Goal: Task Accomplishment & Management: Manage account settings

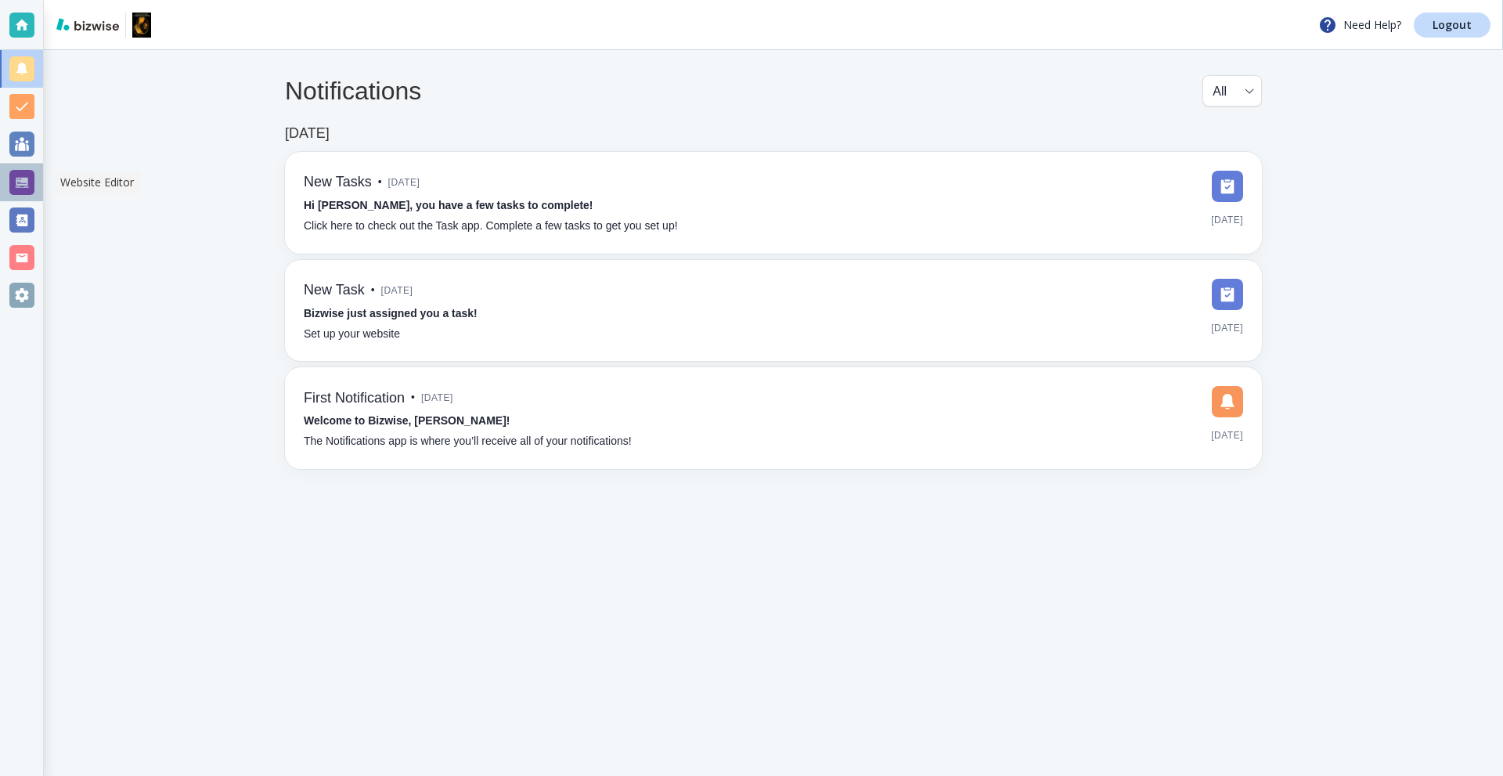
click at [28, 181] on div at bounding box center [21, 182] width 25 height 25
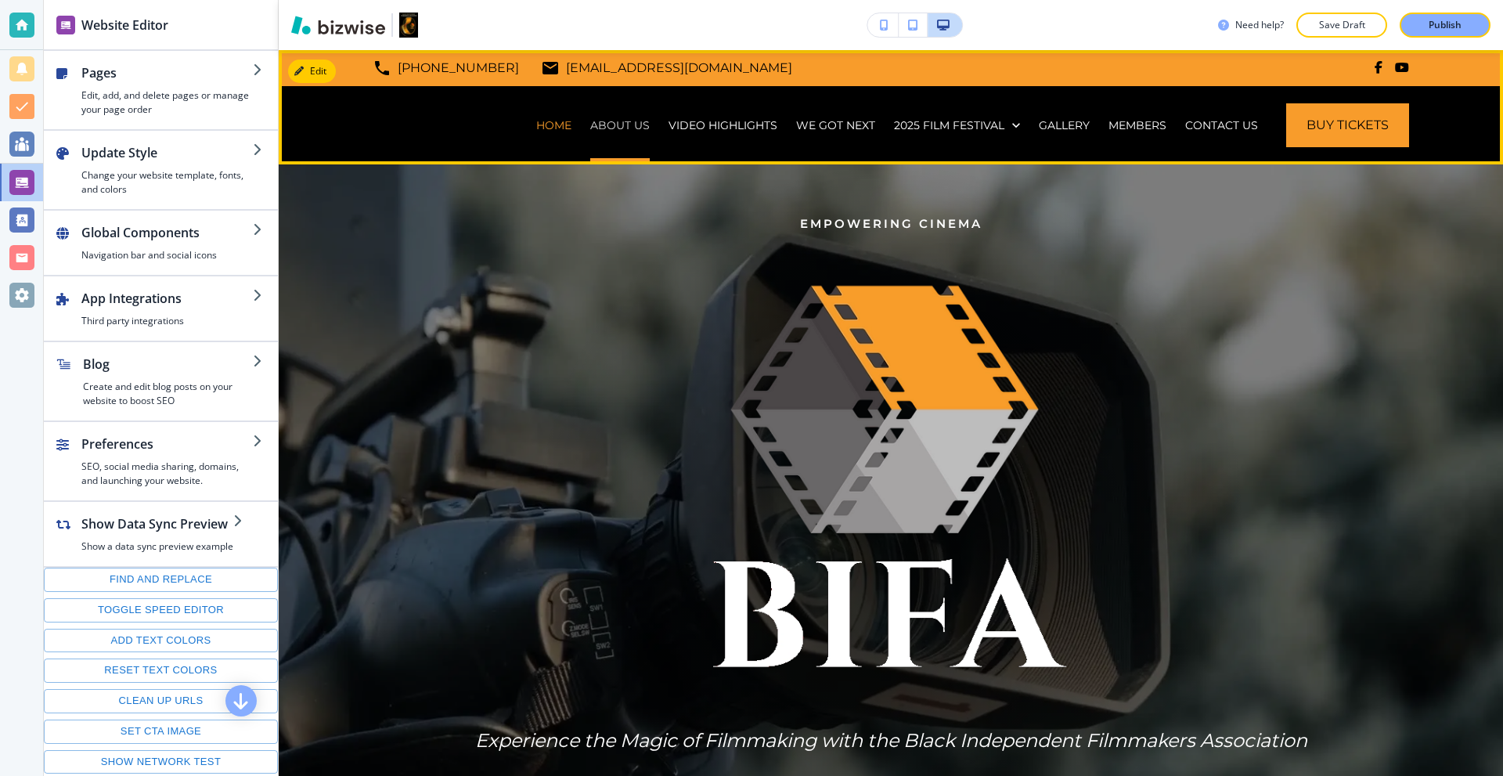
click at [612, 124] on p "ABOUT US" at bounding box center [620, 125] width 60 height 16
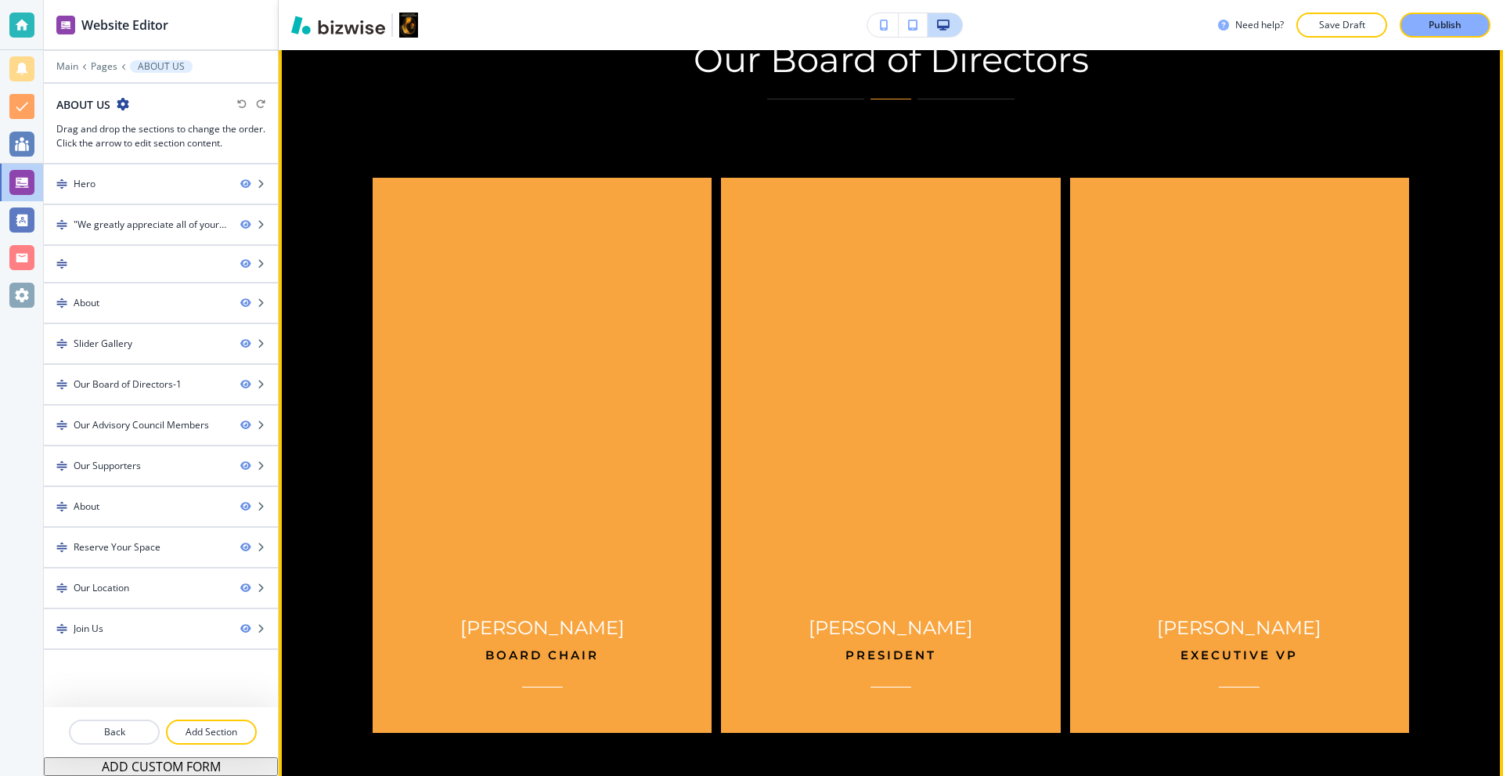
scroll to position [2975, 0]
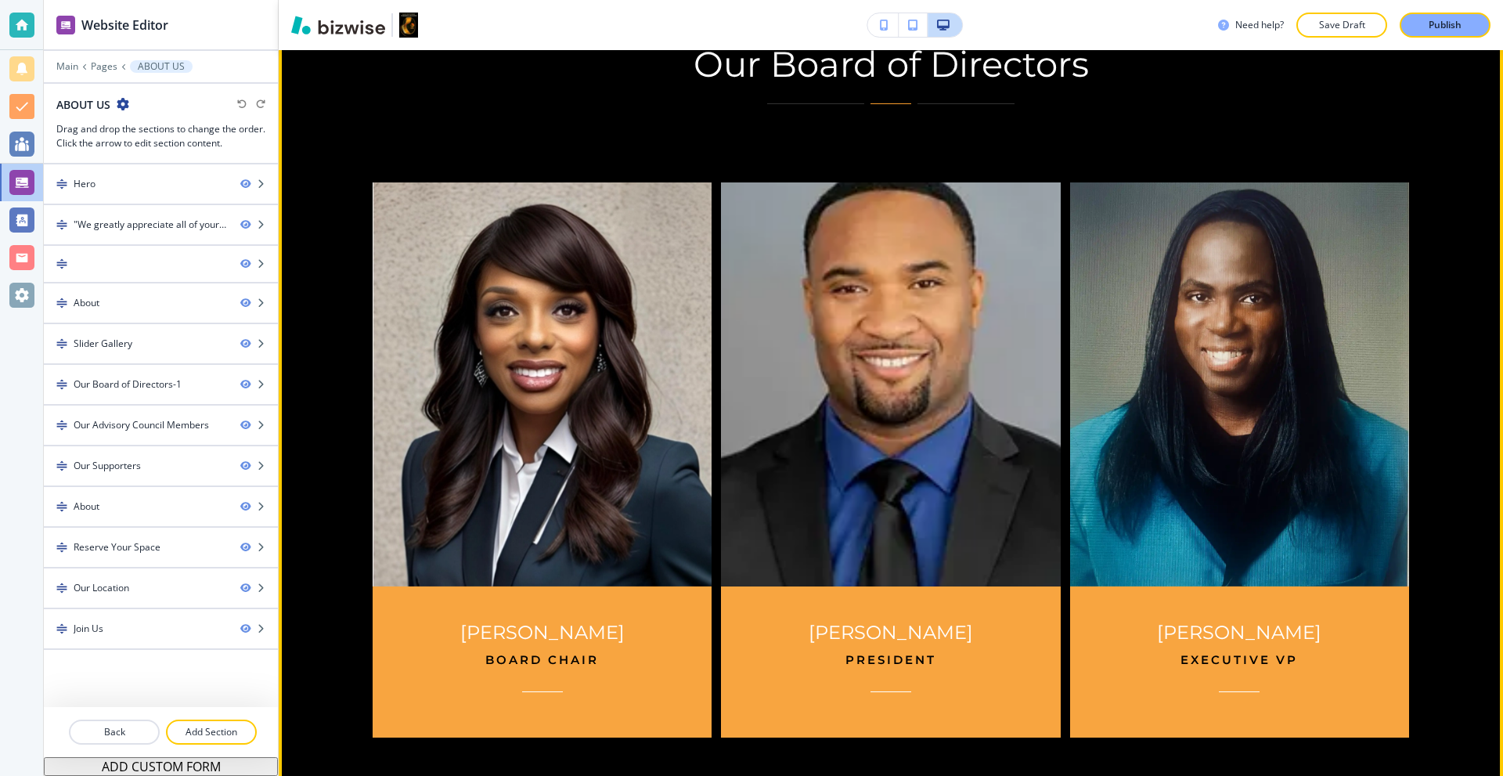
click at [836, 258] on img at bounding box center [891, 384] width 357 height 424
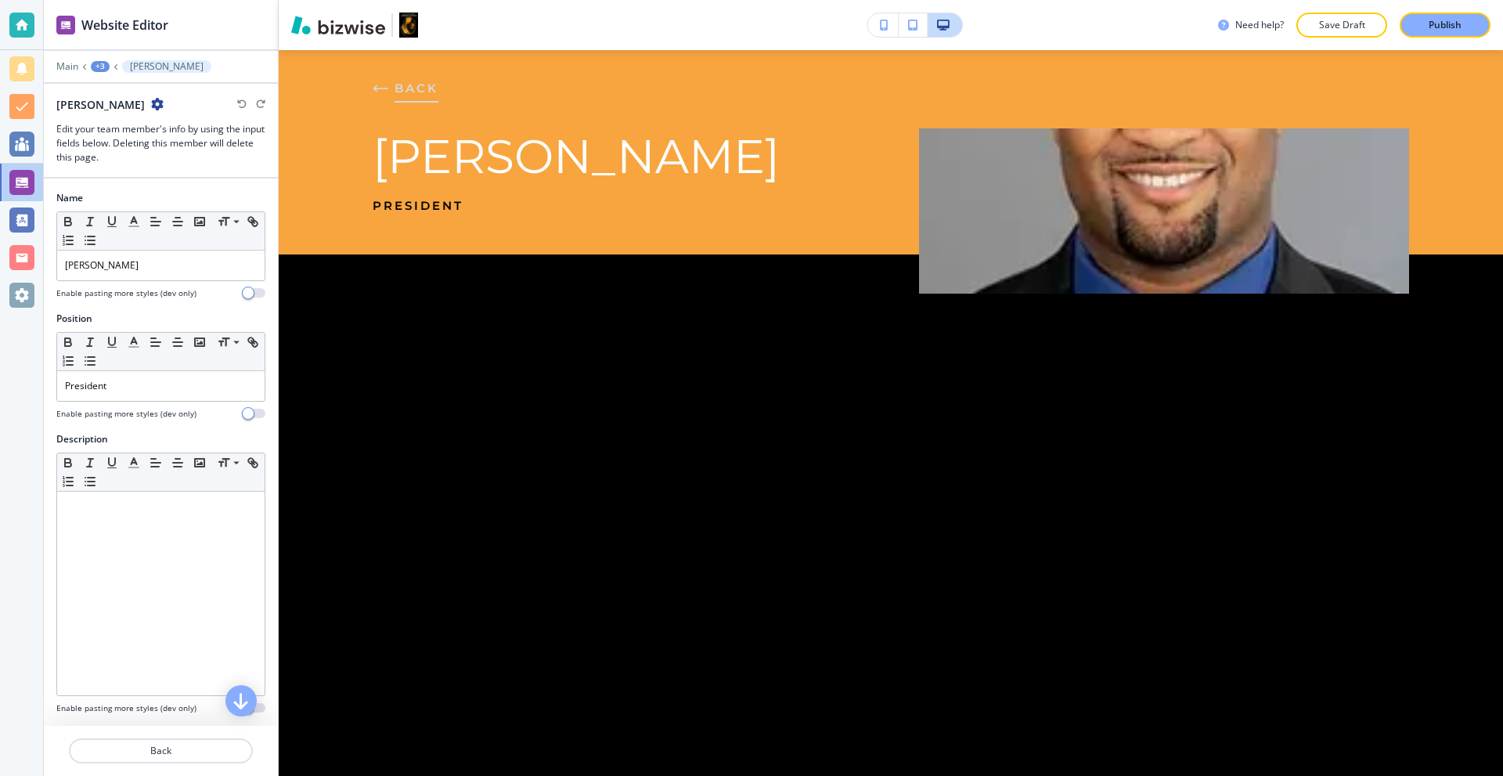
click at [385, 92] on icon "button" at bounding box center [381, 89] width 16 height 16
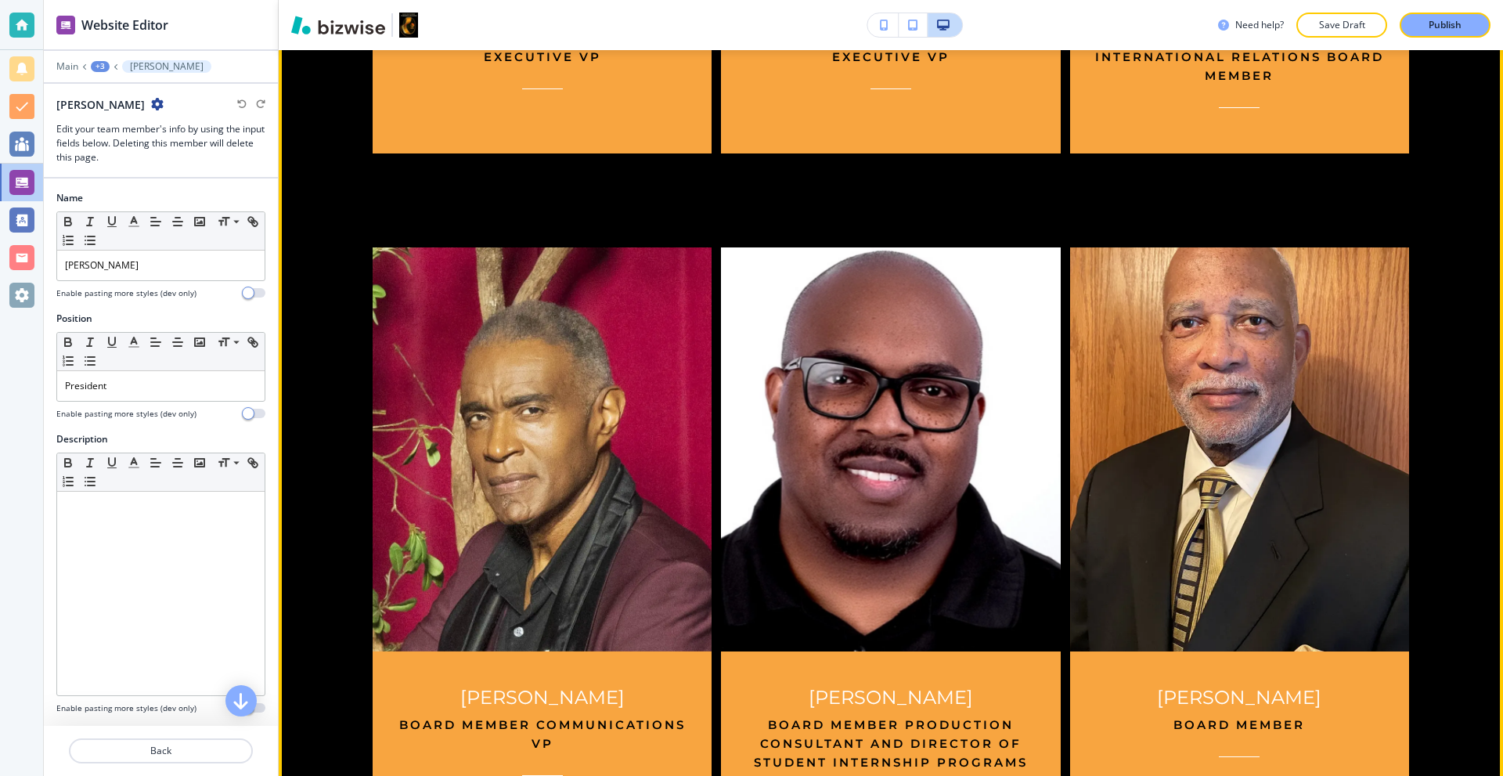
scroll to position [4380, 0]
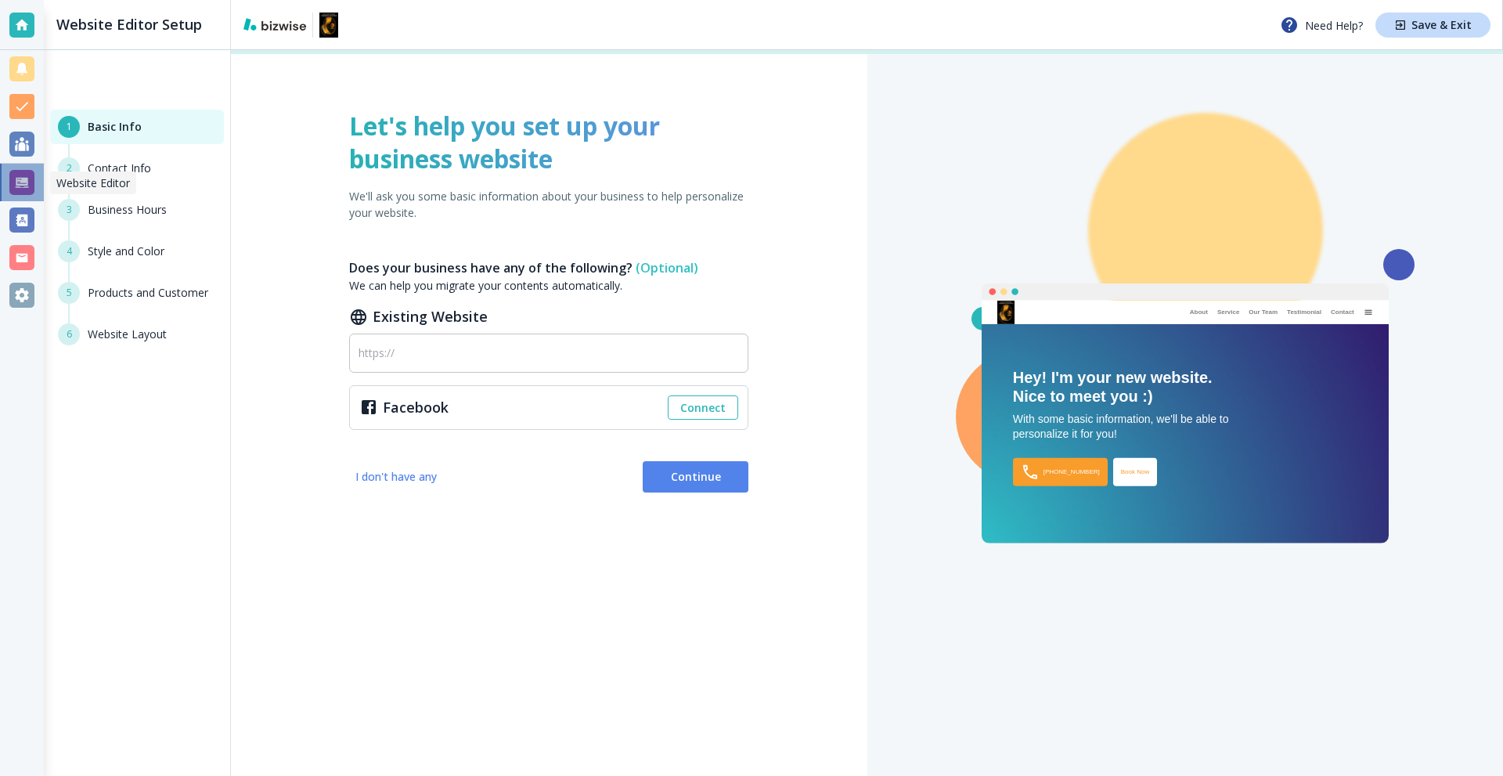
click at [17, 186] on div at bounding box center [21, 182] width 25 height 25
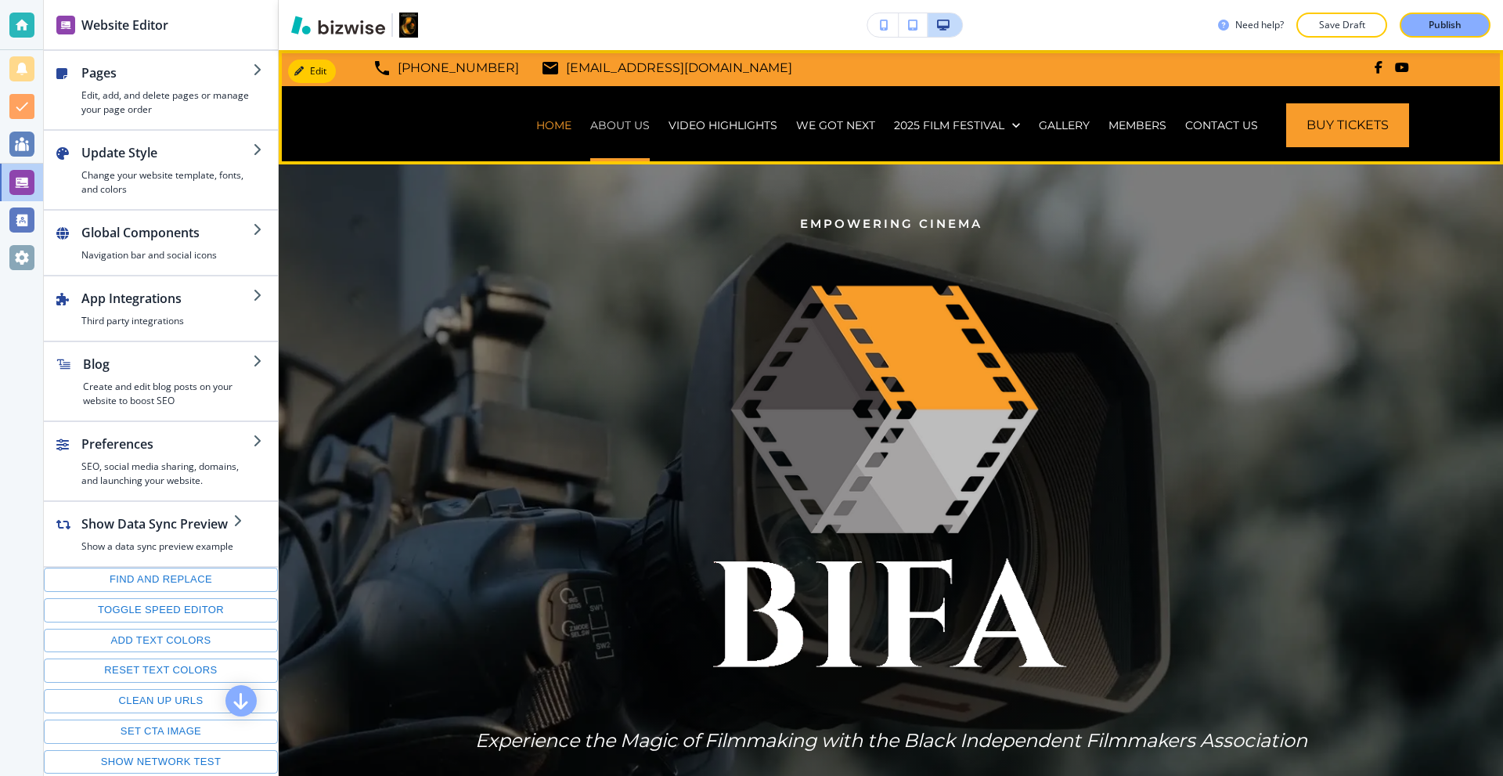
click at [619, 130] on p "ABOUT US" at bounding box center [620, 125] width 60 height 16
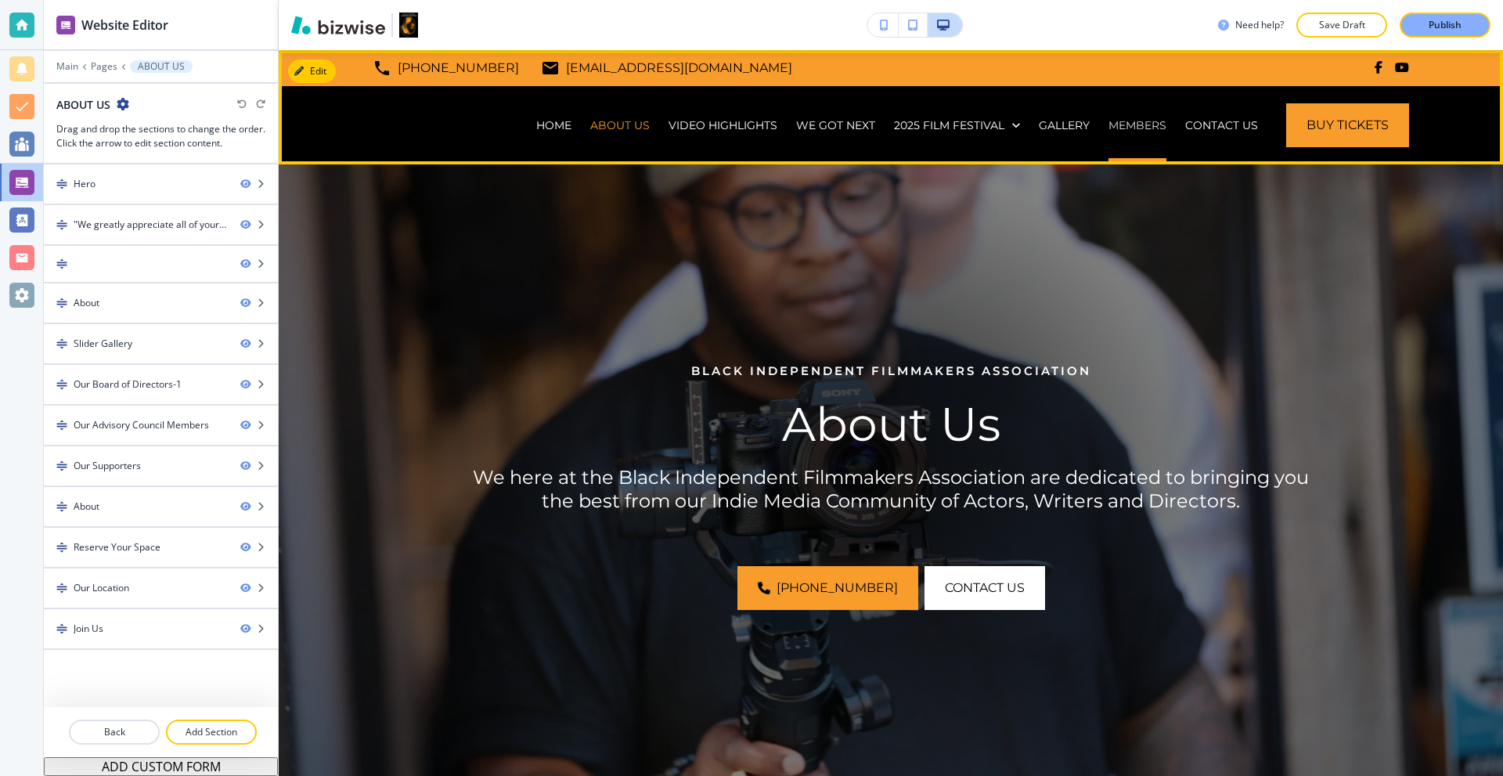
click at [1115, 127] on p "MEMBERS" at bounding box center [1138, 125] width 58 height 16
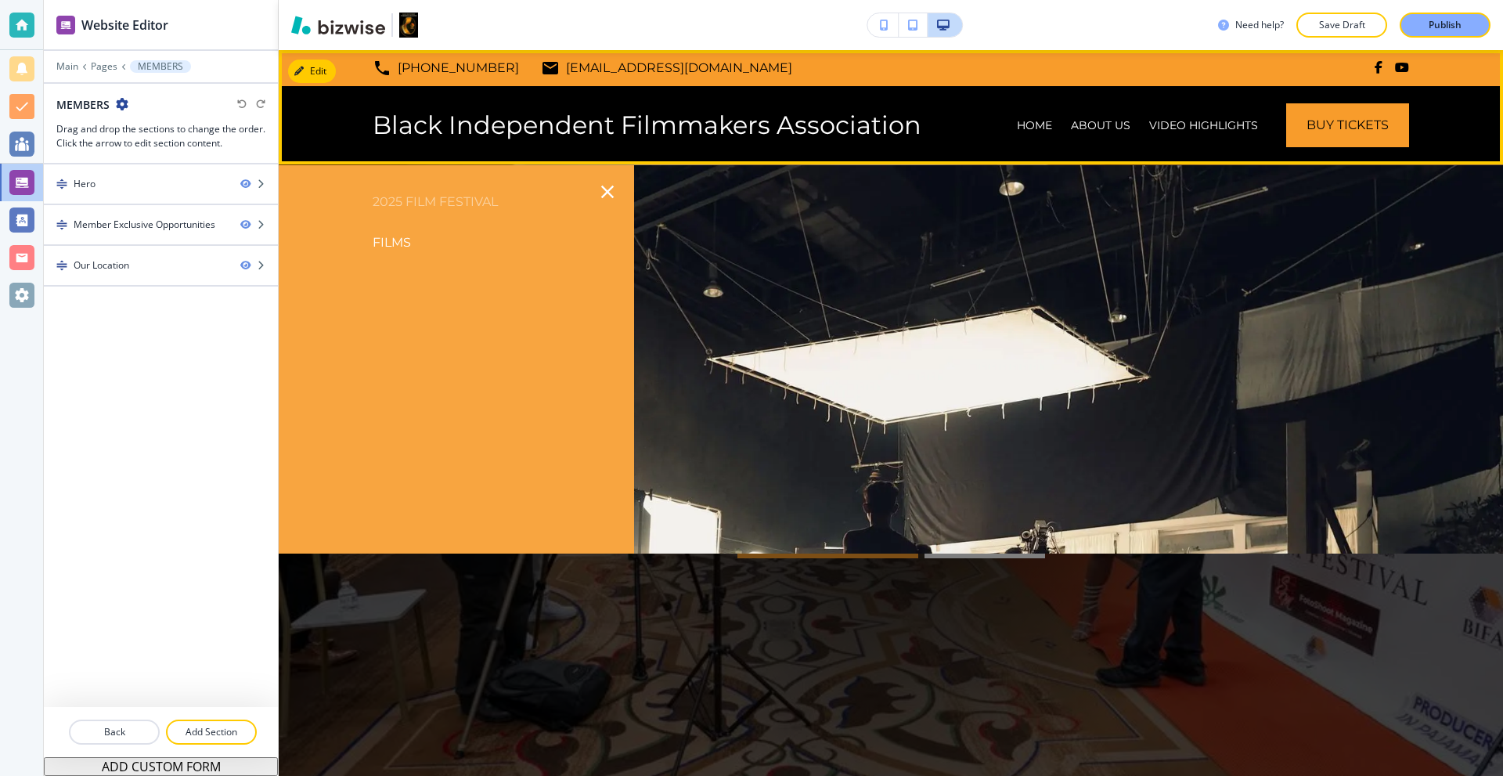
click at [943, 125] on div "Black Independent Filmmakers Association HOME ABOUT US VIDEO HIGHLIGHTS WE GOT …" at bounding box center [891, 125] width 1225 height 78
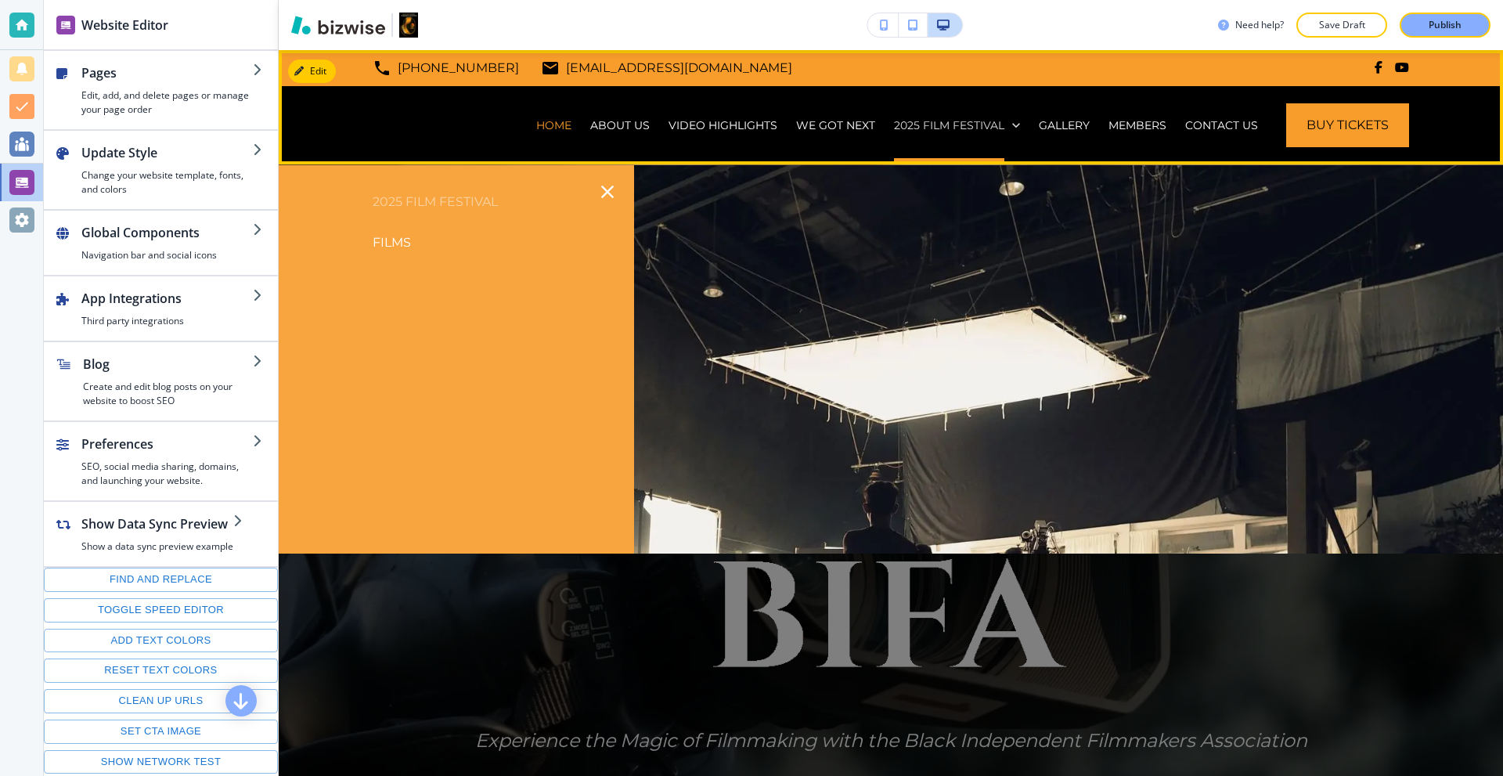
click at [927, 132] on p "2025 Film Festival" at bounding box center [949, 125] width 110 height 16
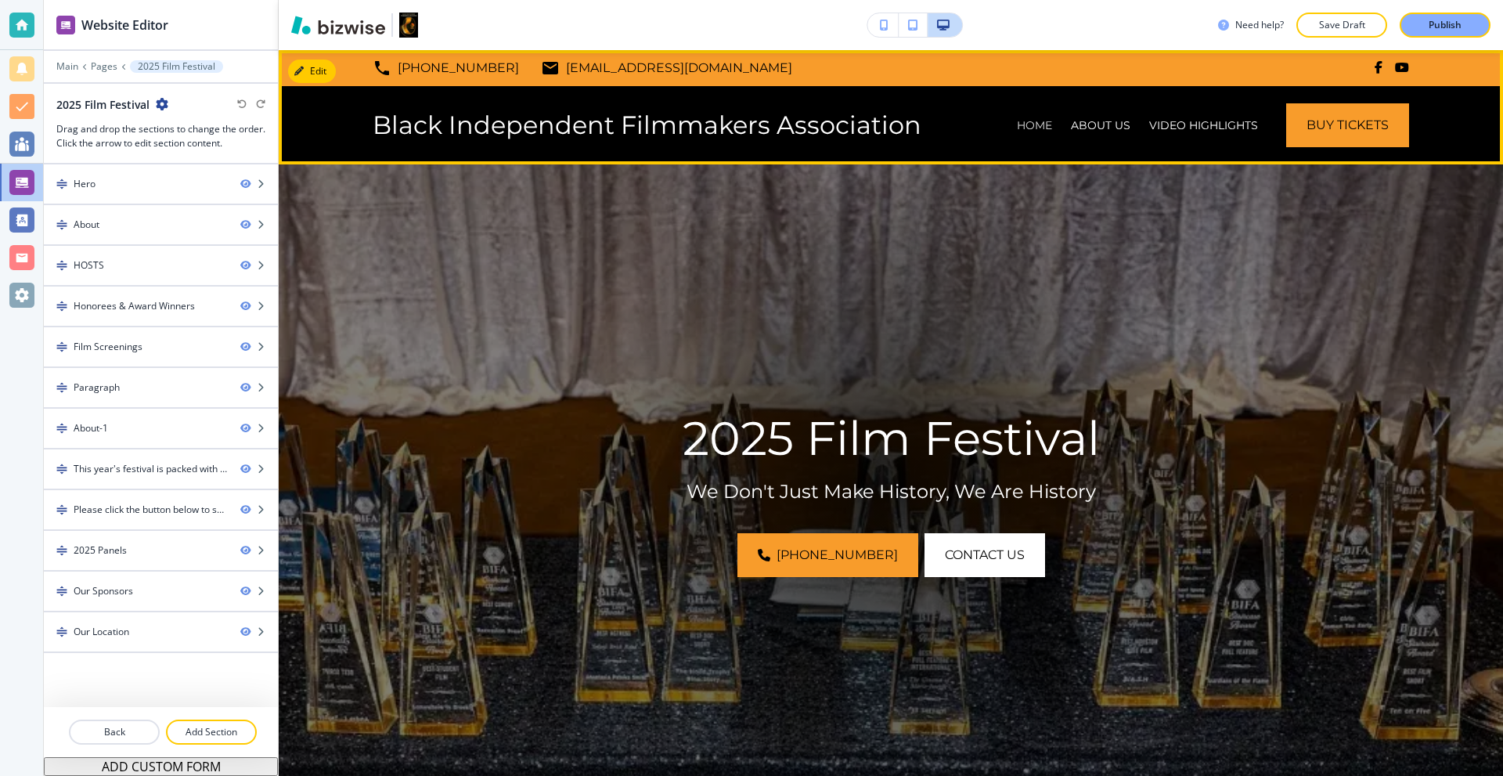
click at [1019, 132] on p "HOME" at bounding box center [1034, 125] width 35 height 16
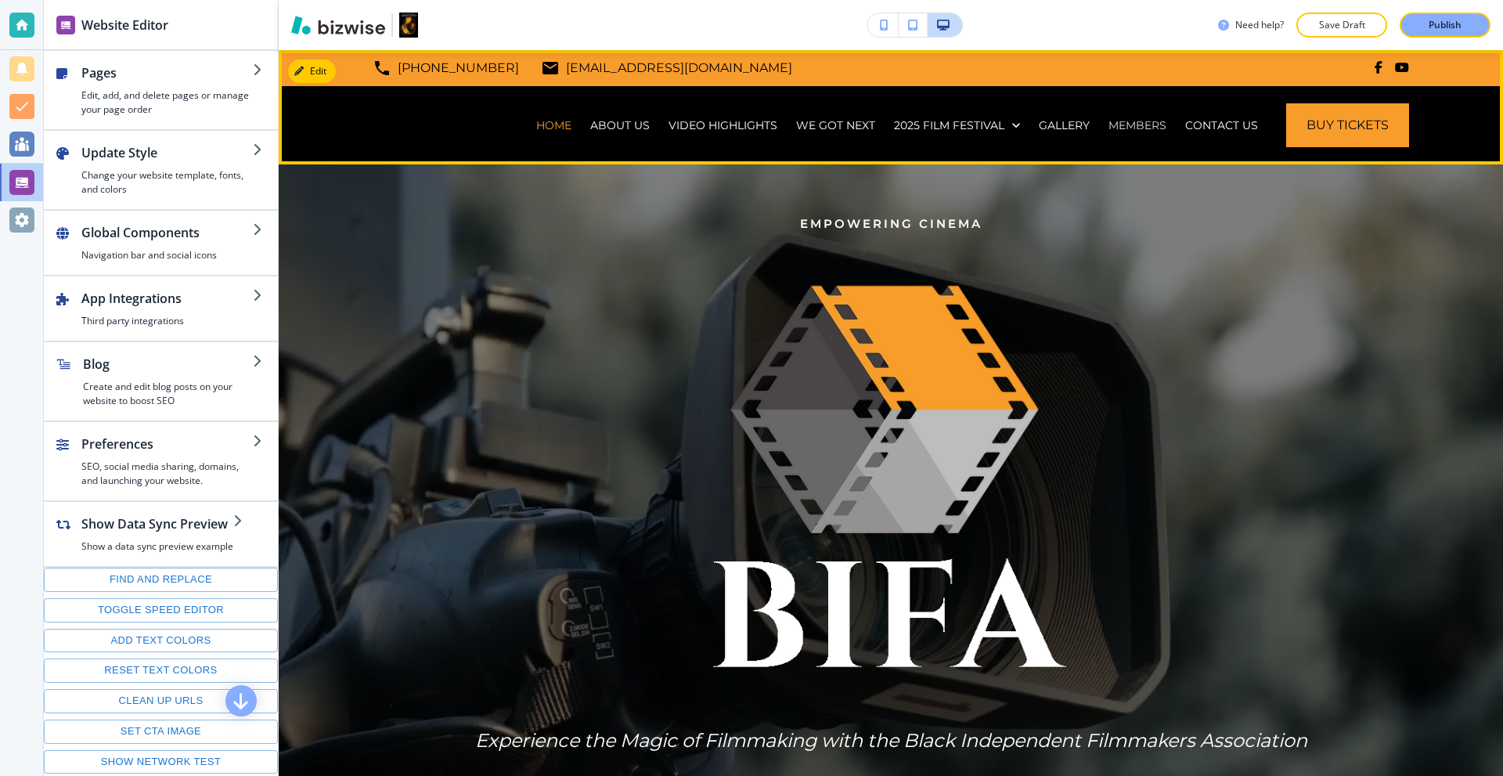
click at [1126, 126] on p "MEMBERS" at bounding box center [1138, 125] width 58 height 16
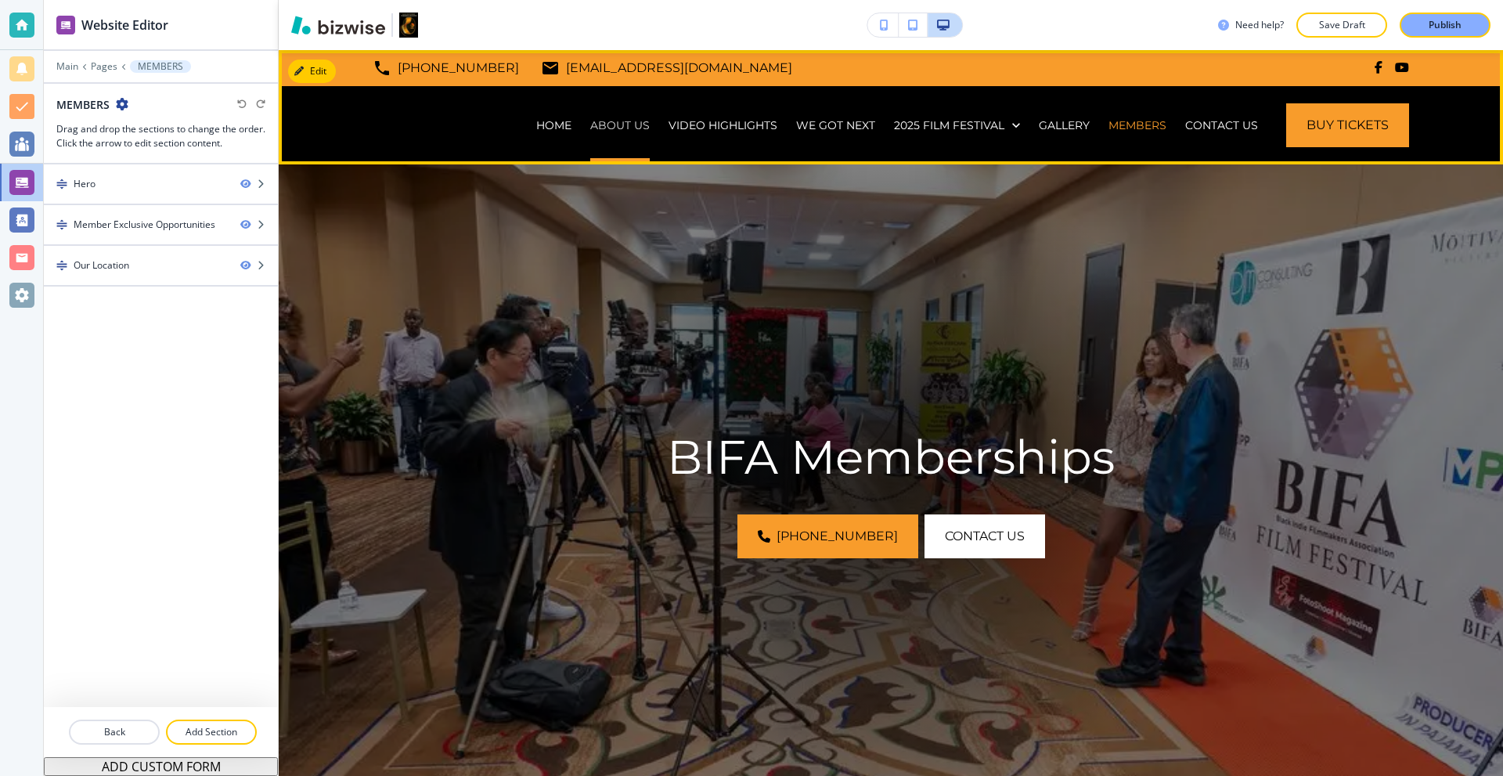
click at [615, 119] on p "ABOUT US" at bounding box center [620, 125] width 60 height 16
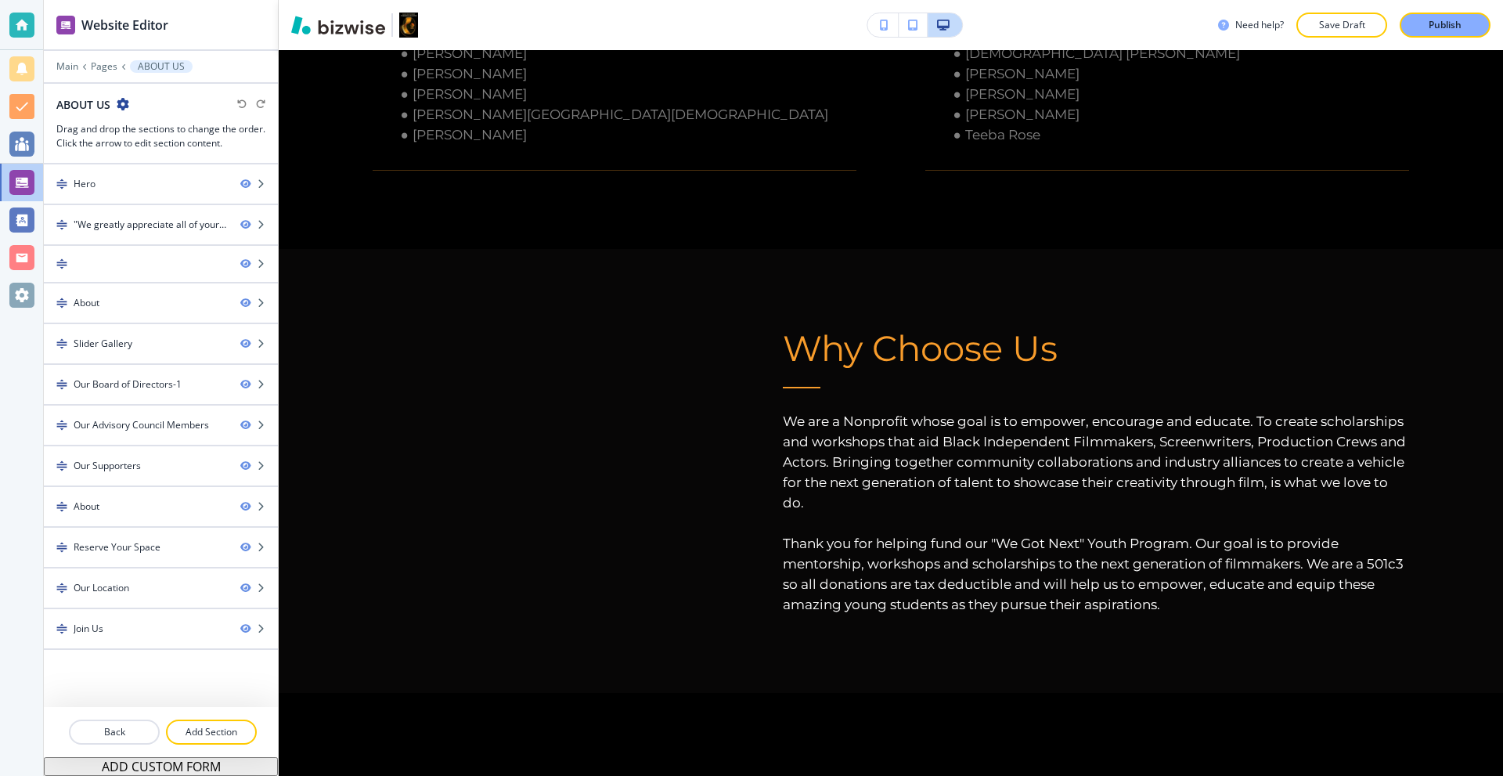
scroll to position [6891, 0]
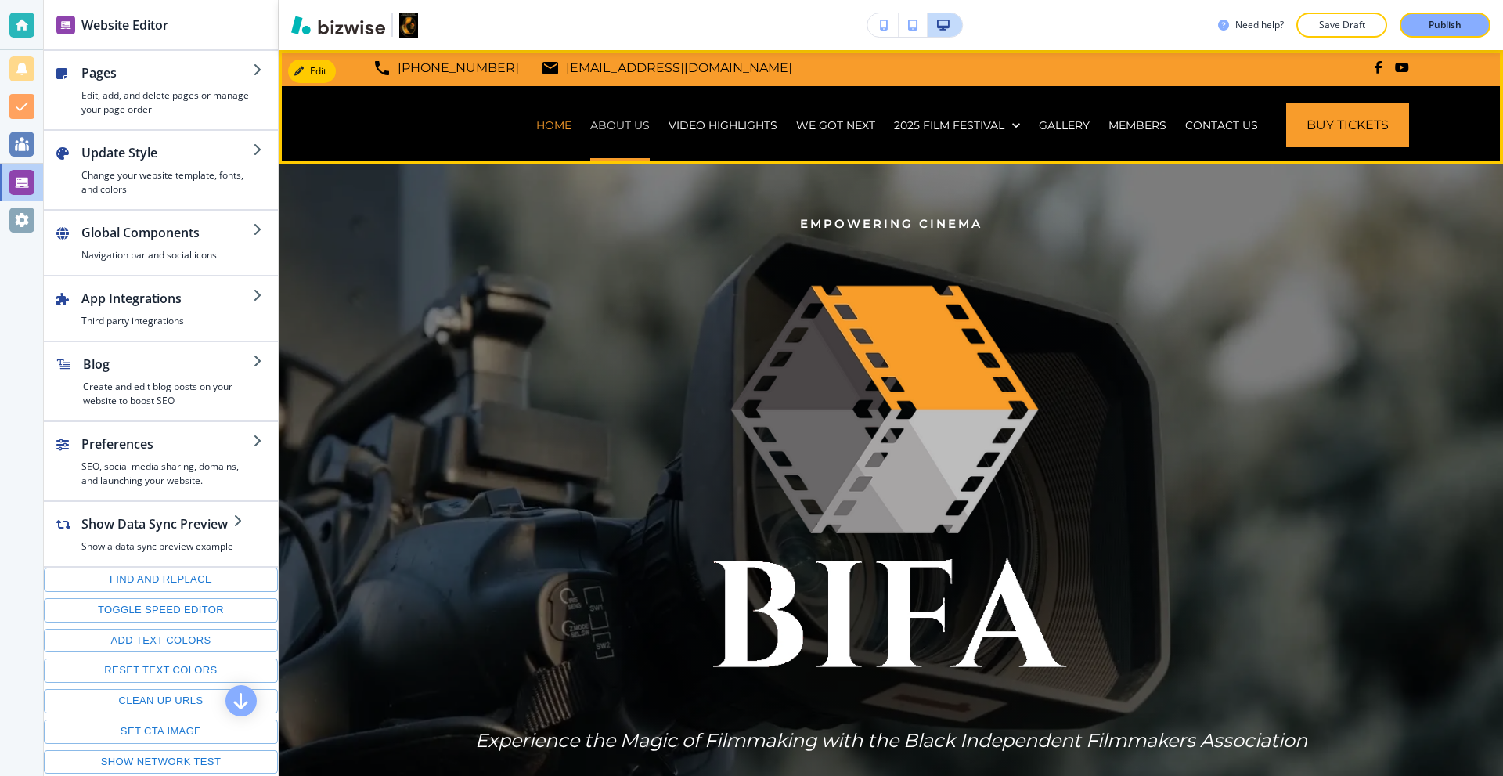
click at [633, 124] on p "ABOUT US" at bounding box center [620, 125] width 60 height 16
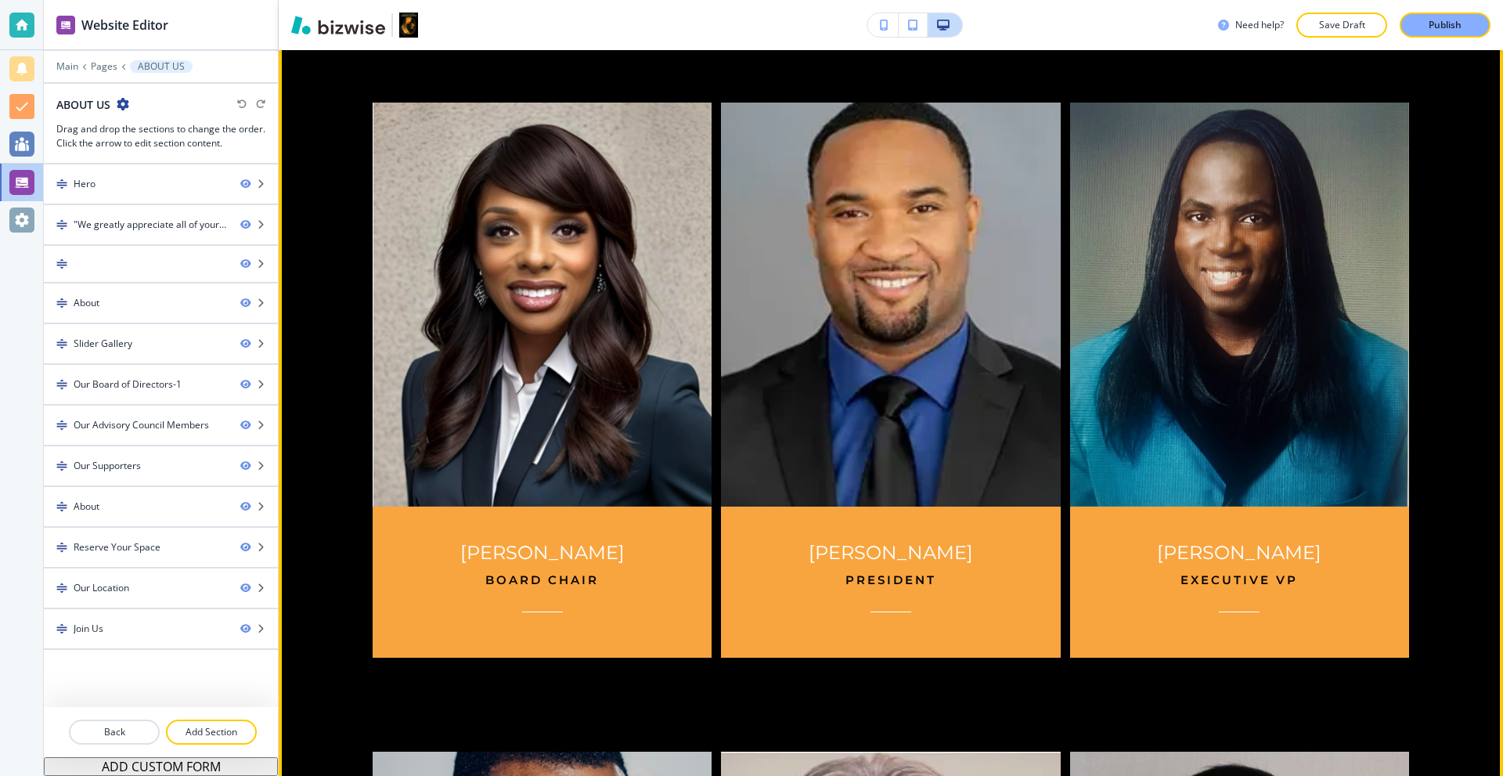
scroll to position [3132, 0]
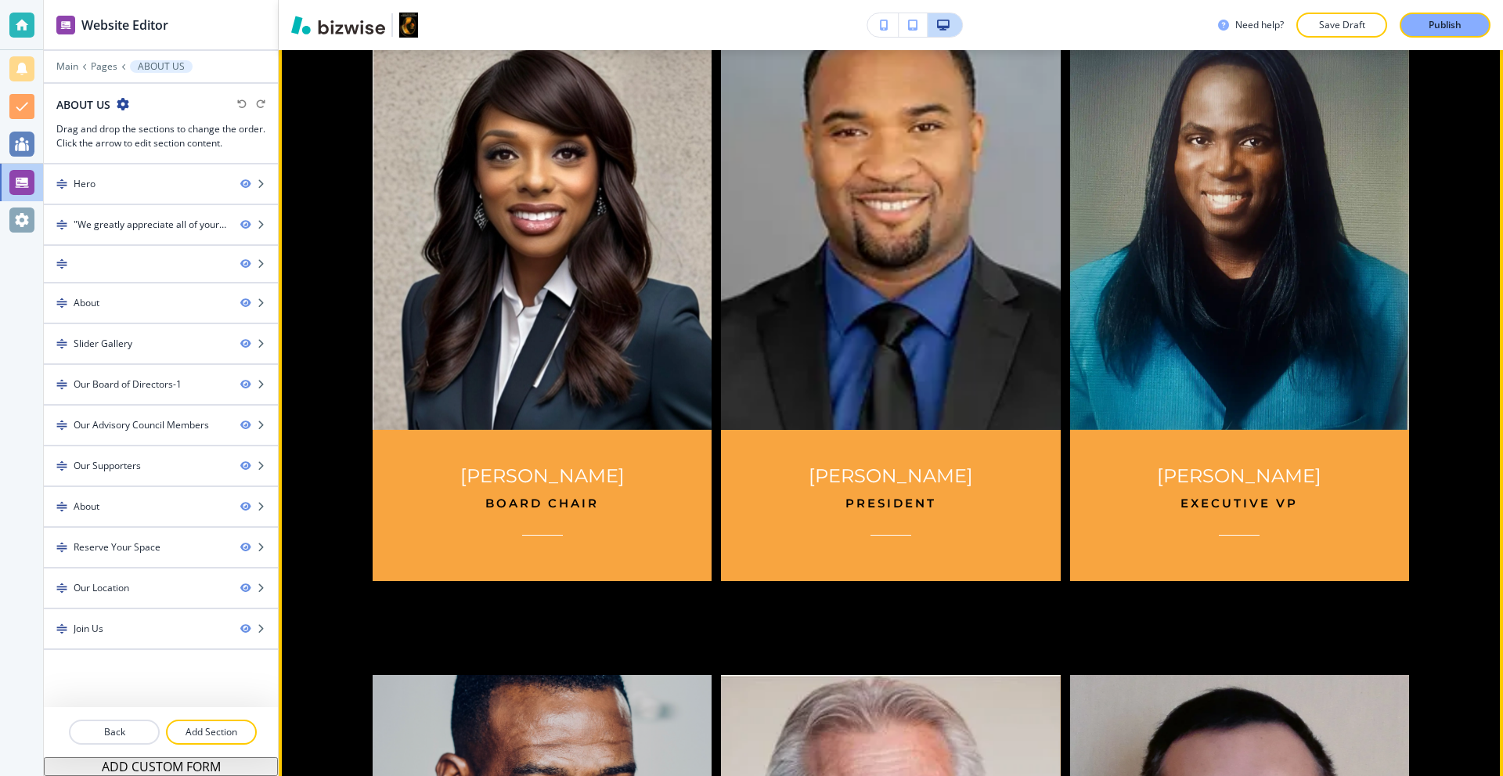
click at [832, 230] on img at bounding box center [891, 228] width 357 height 424
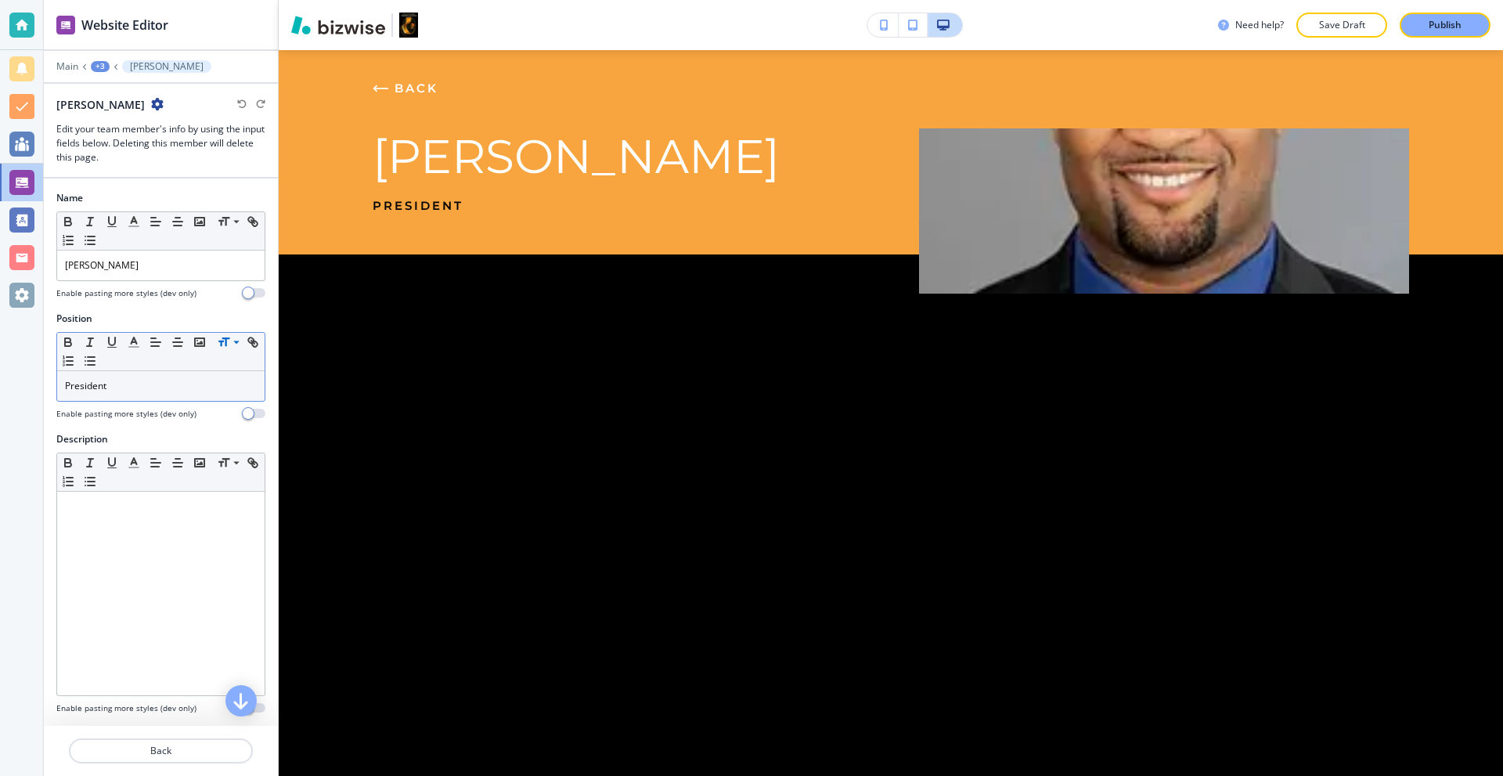
drag, startPoint x: 406, startPoint y: 298, endPoint x: 245, endPoint y: 345, distance: 167.8
click at [401, 301] on div at bounding box center [891, 322] width 1225 height 136
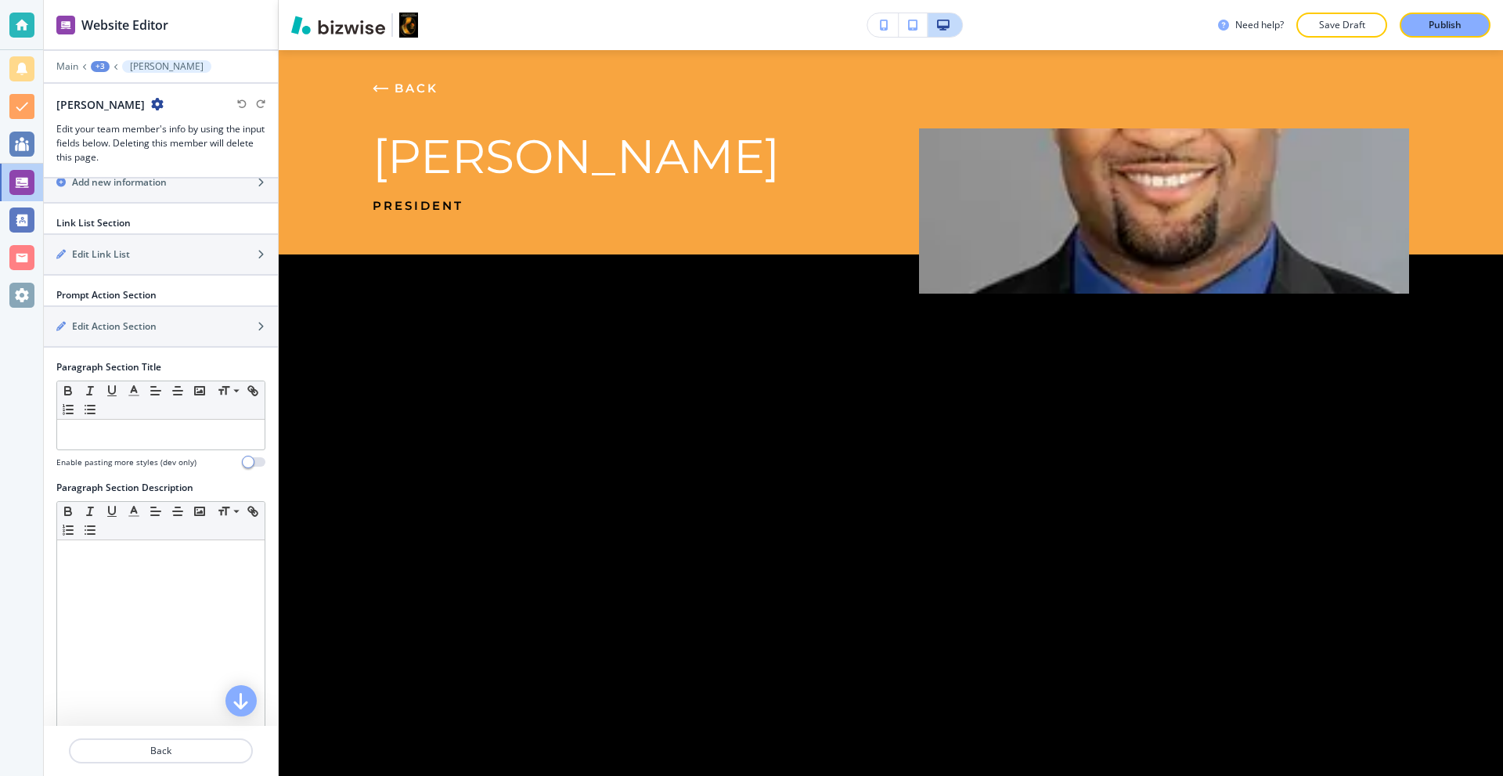
scroll to position [854, 0]
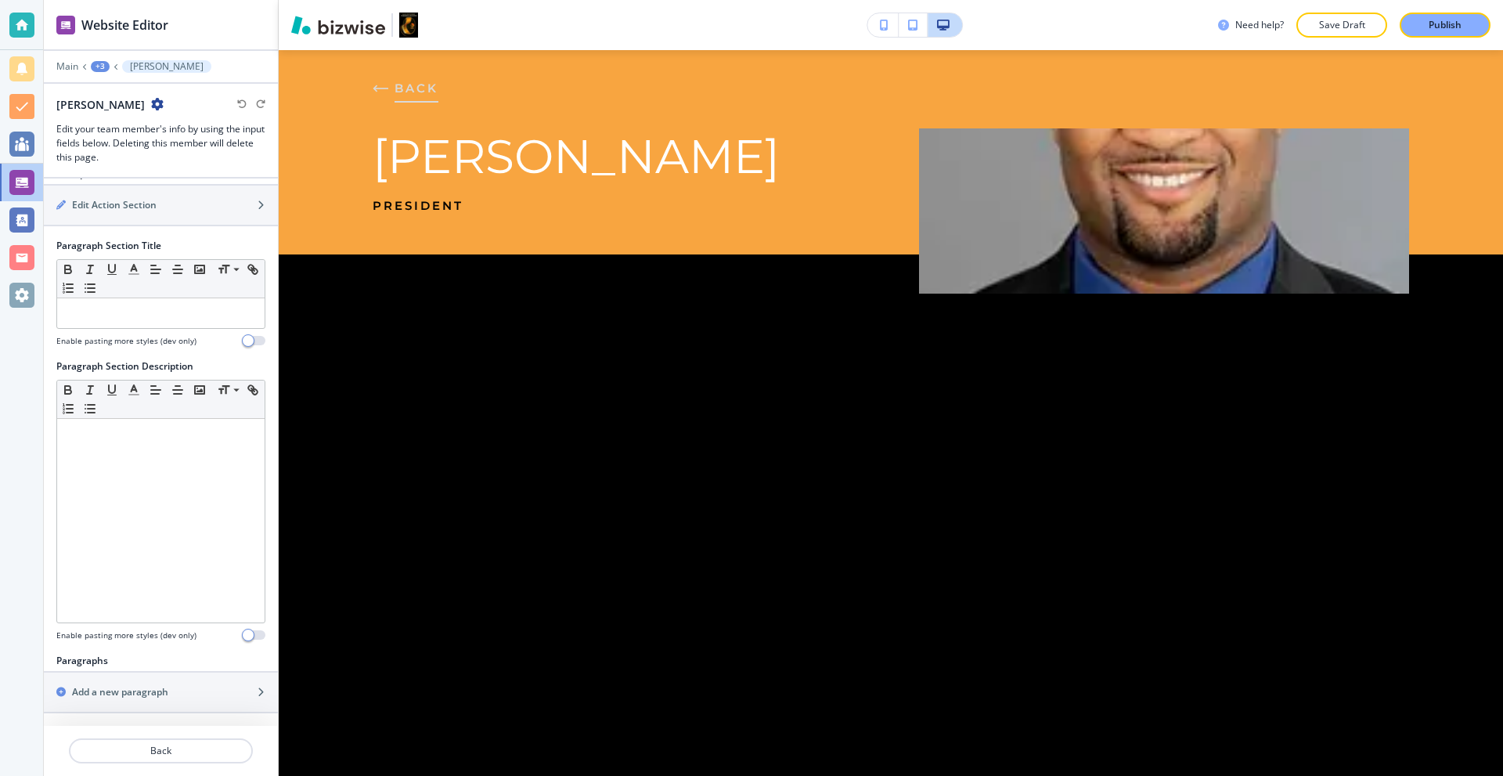
click at [380, 92] on icon "button" at bounding box center [381, 89] width 16 height 16
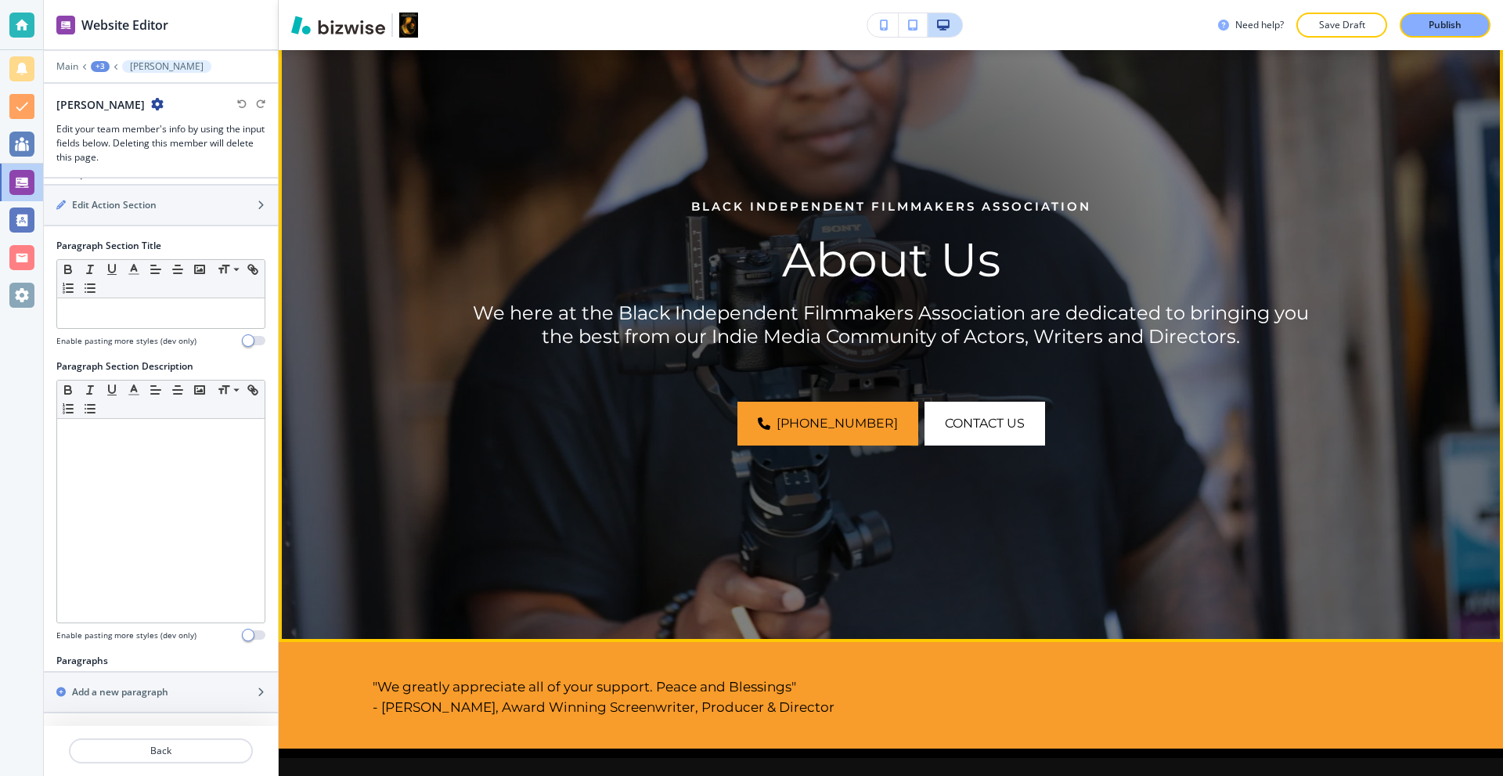
scroll to position [0, 0]
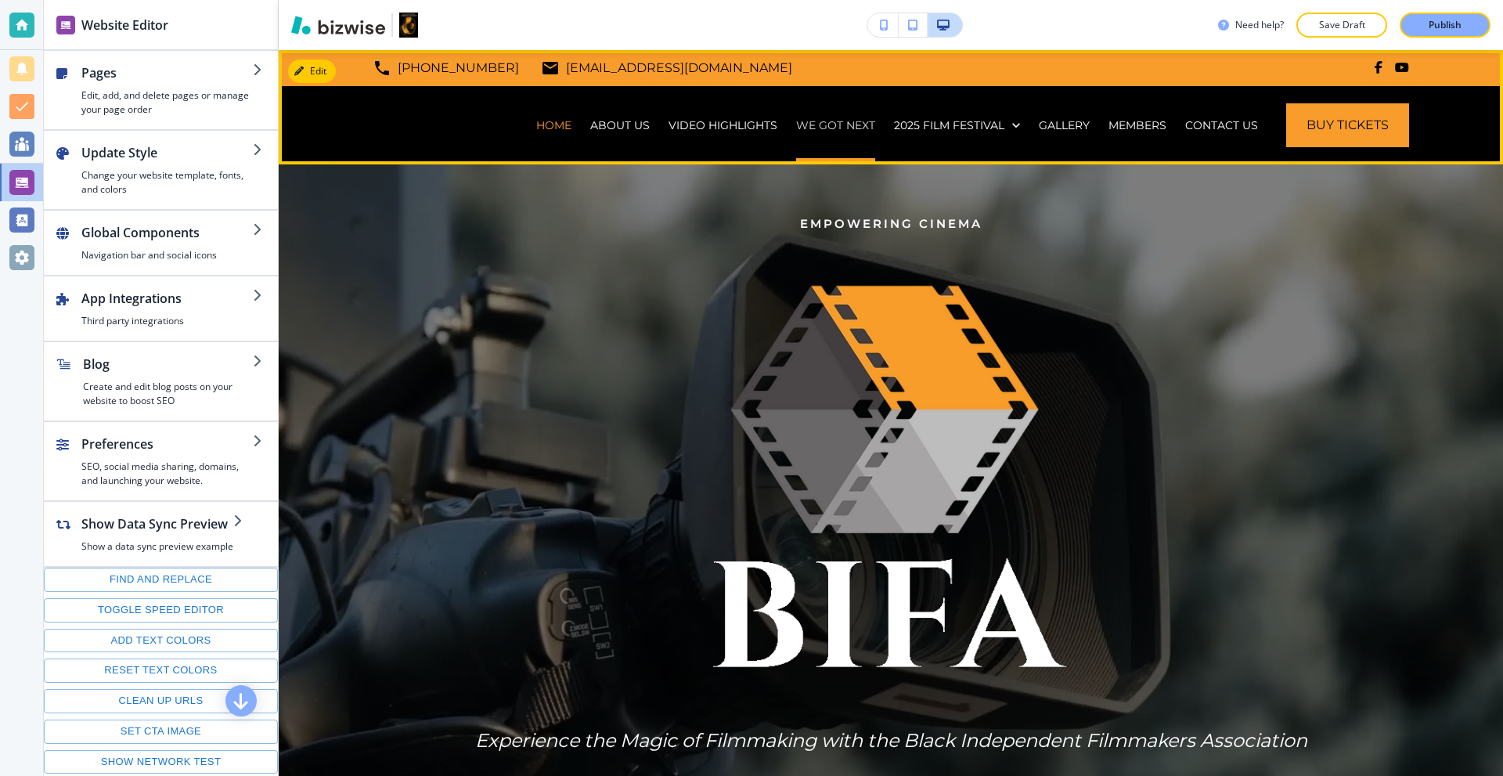
click at [837, 131] on p "WE GOT NEXT" at bounding box center [835, 125] width 79 height 16
click at [616, 122] on p "ABOUT US" at bounding box center [620, 125] width 60 height 16
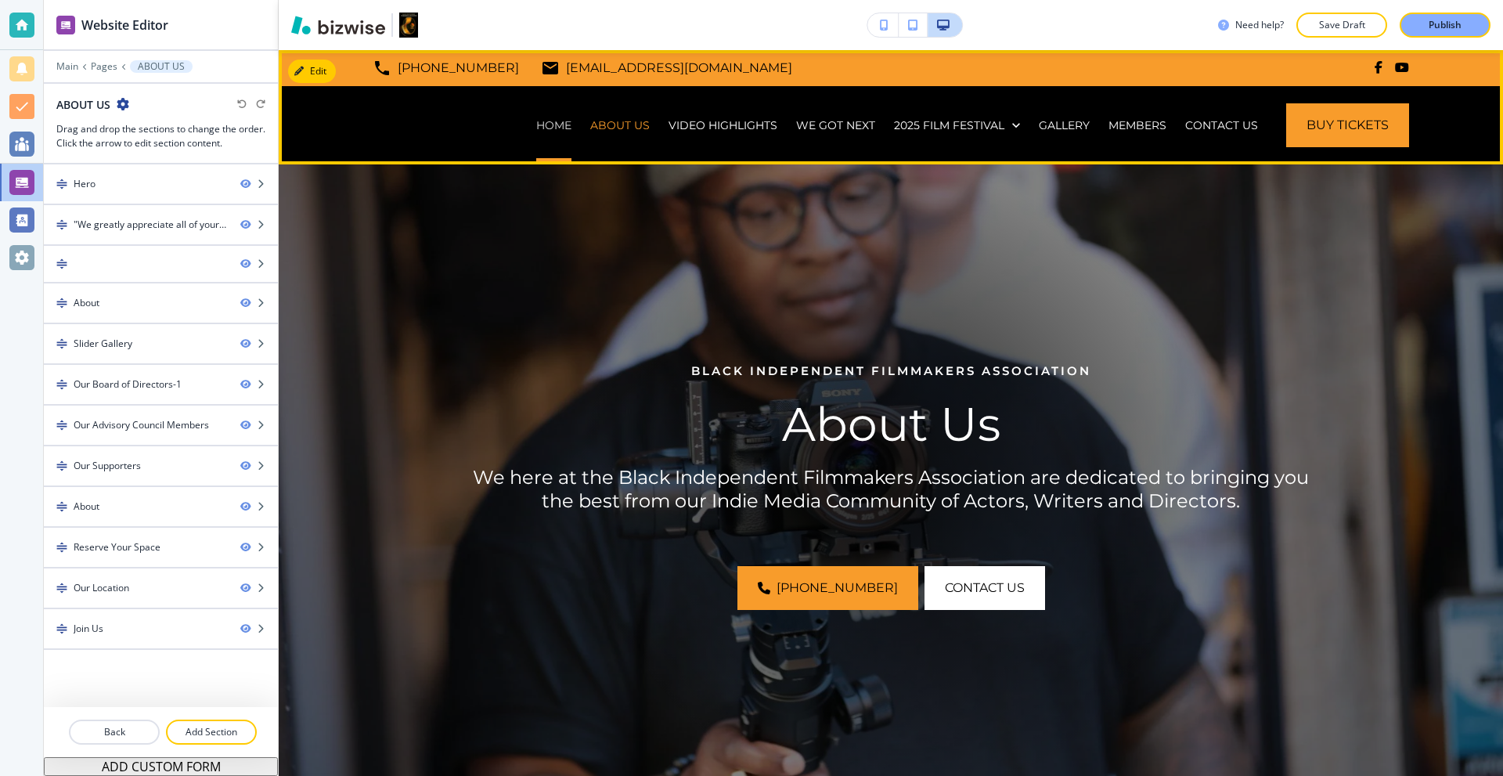
click at [543, 129] on p "HOME" at bounding box center [553, 125] width 35 height 16
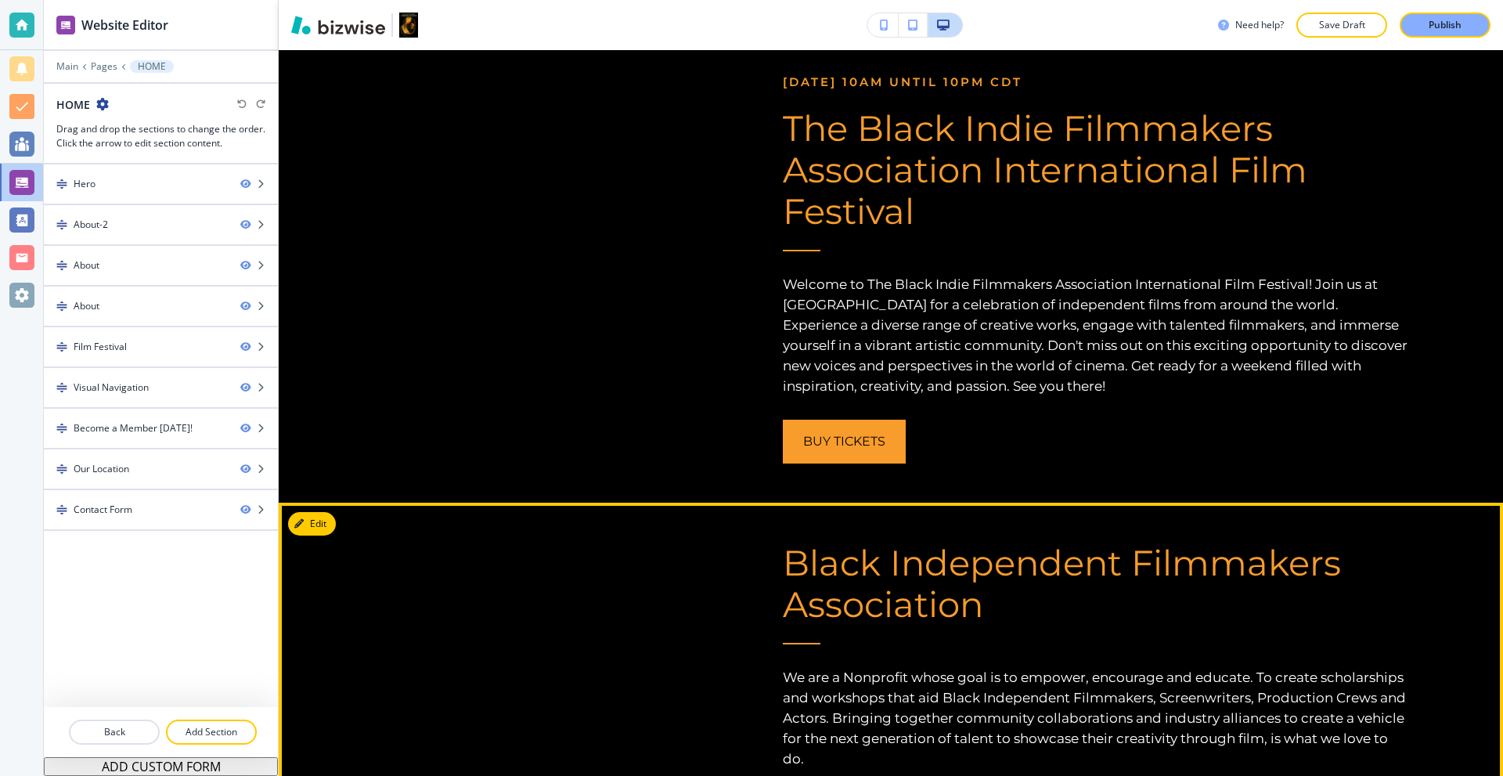
scroll to position [800, 0]
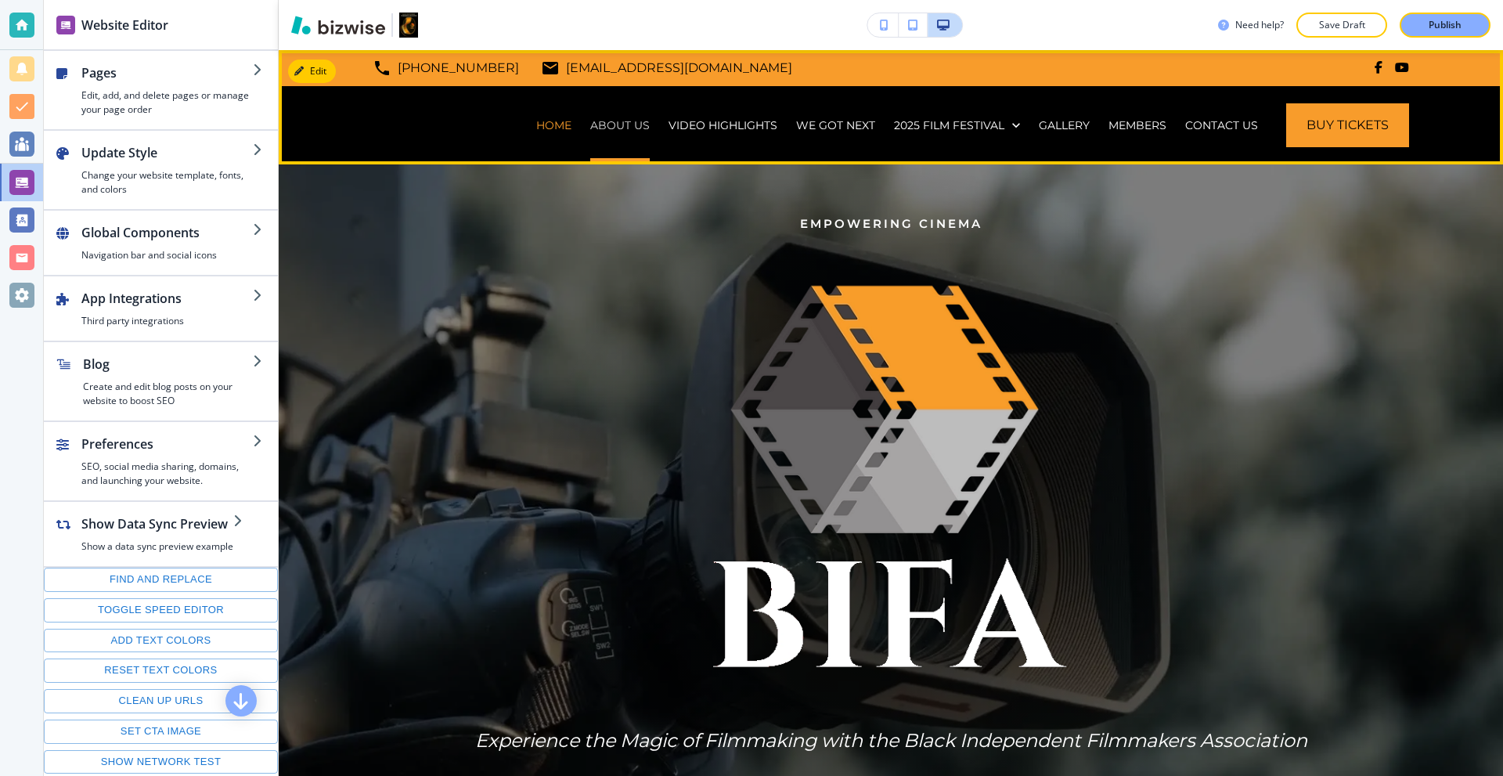
click at [621, 128] on p "ABOUT US" at bounding box center [620, 125] width 60 height 16
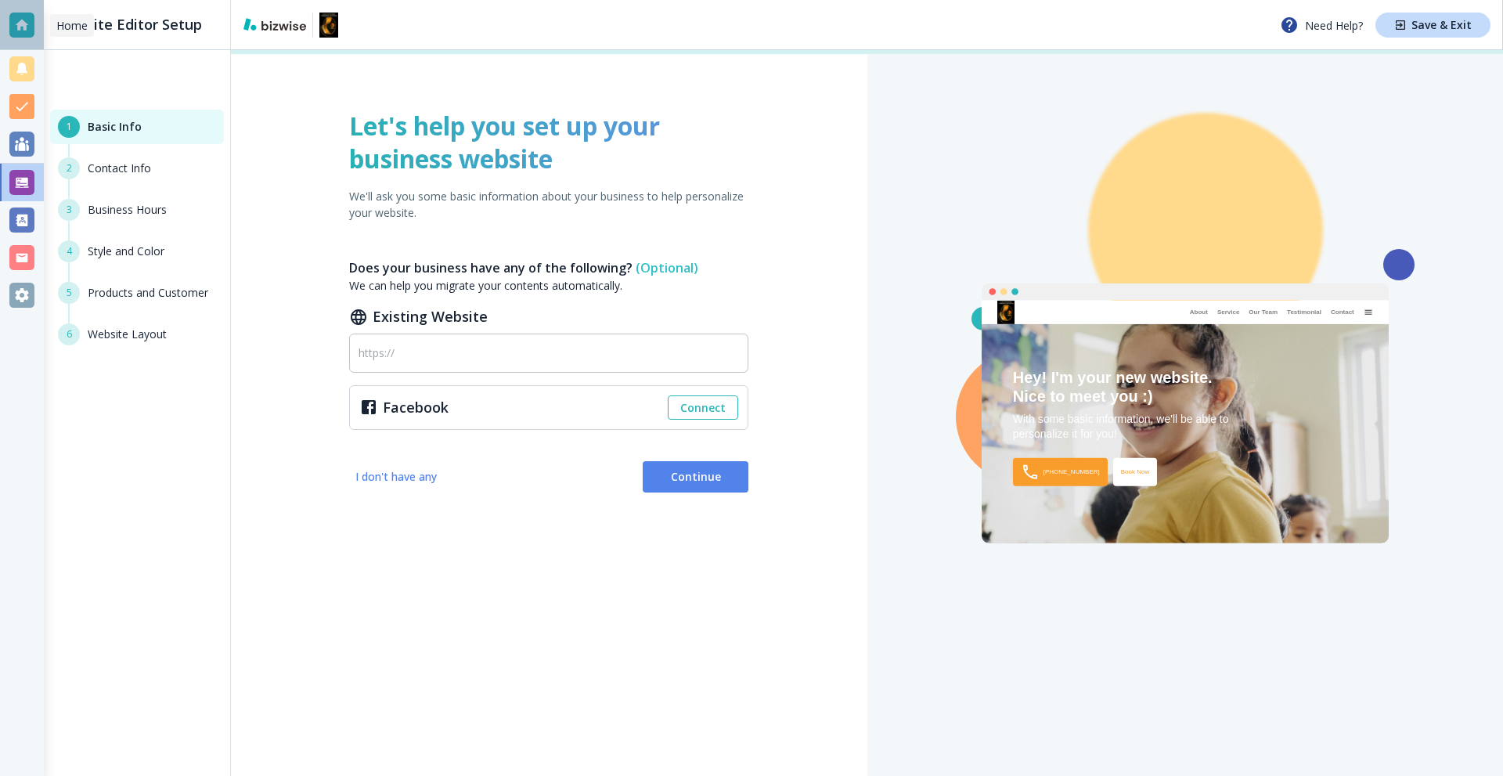
click at [34, 24] on div at bounding box center [22, 25] width 44 height 50
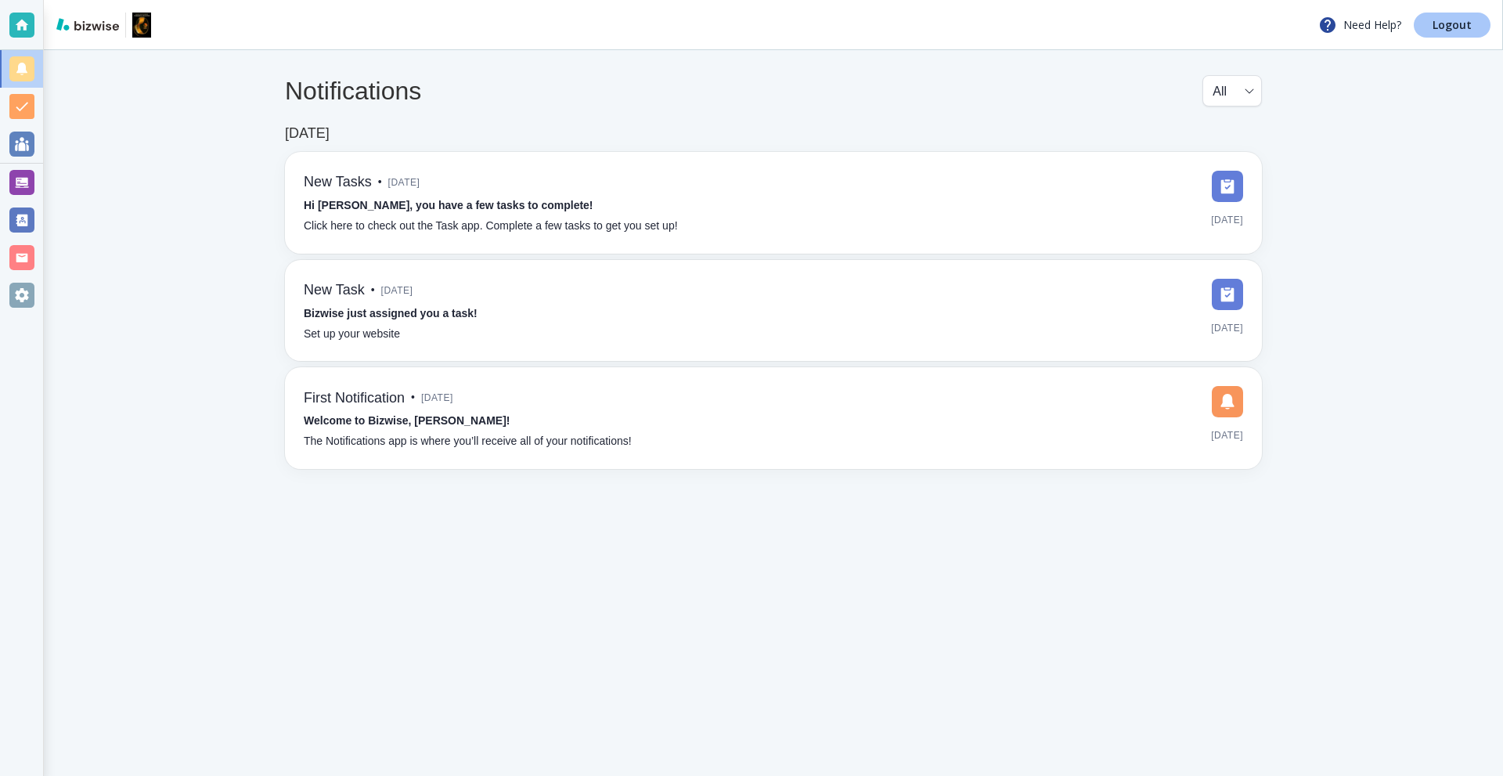
click at [1473, 27] on link "Logout" at bounding box center [1452, 25] width 77 height 25
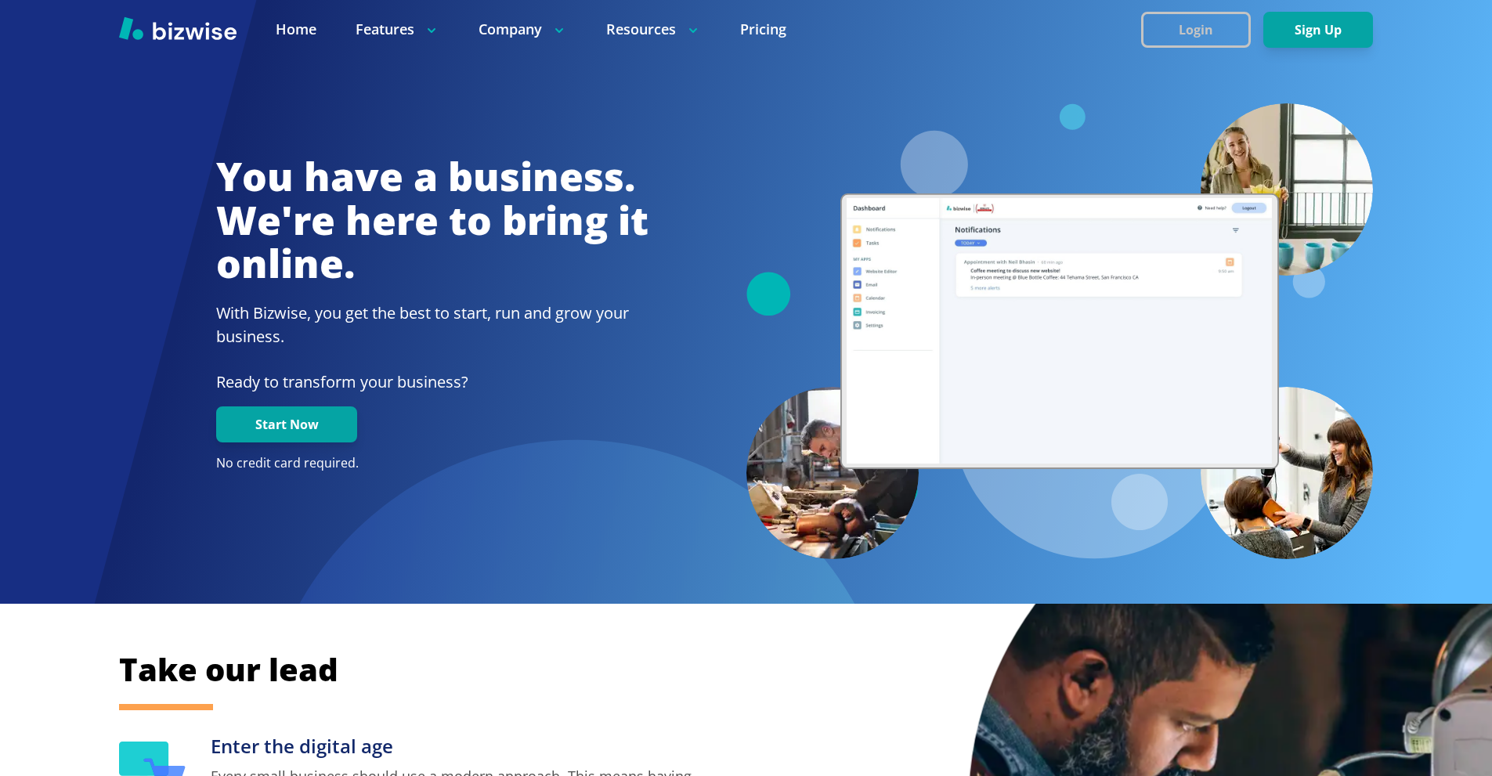
click at [1185, 32] on button "Login" at bounding box center [1196, 30] width 110 height 36
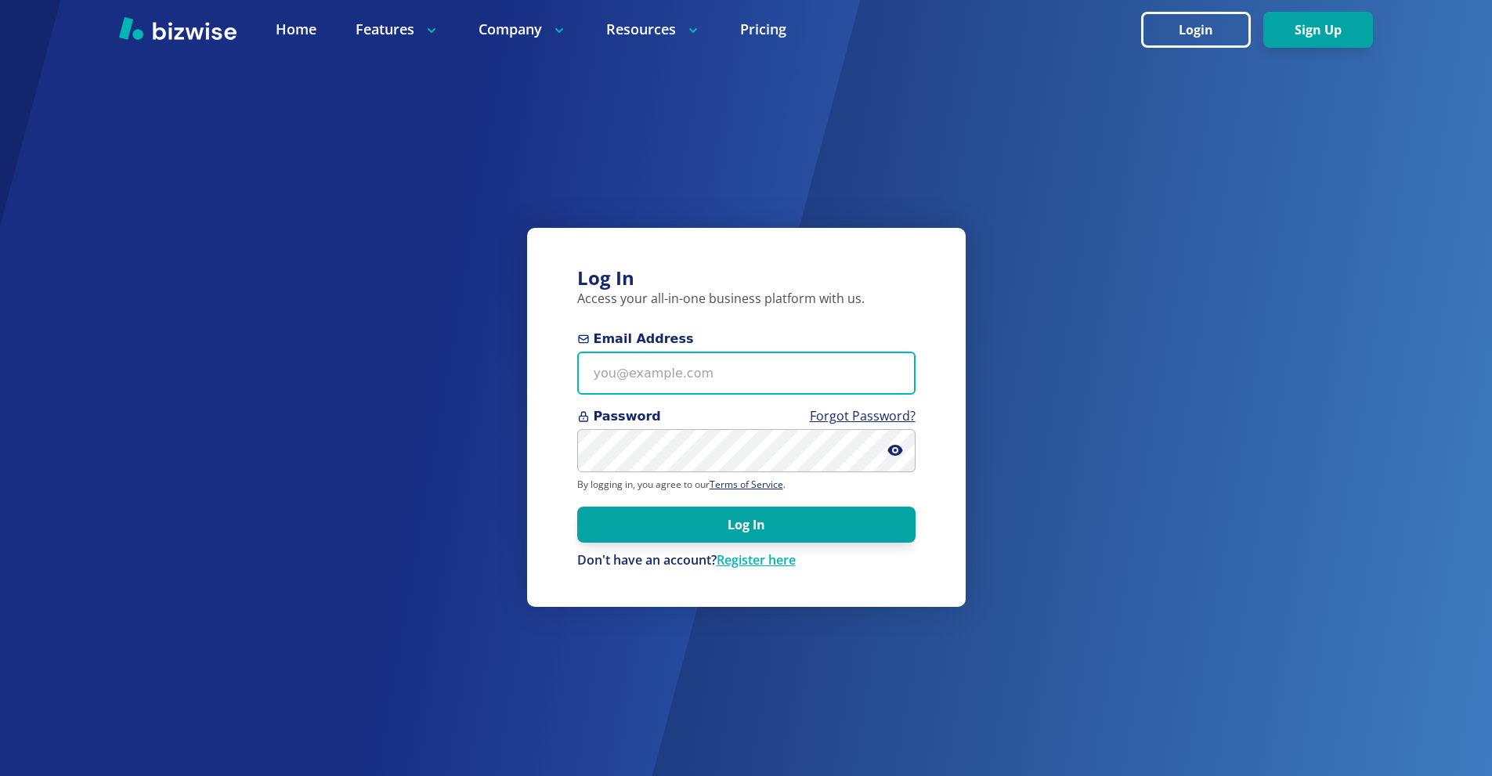
click at [812, 388] on input "Email Address" at bounding box center [746, 373] width 338 height 43
paste input "[EMAIL_ADDRESS][DOMAIN_NAME]"
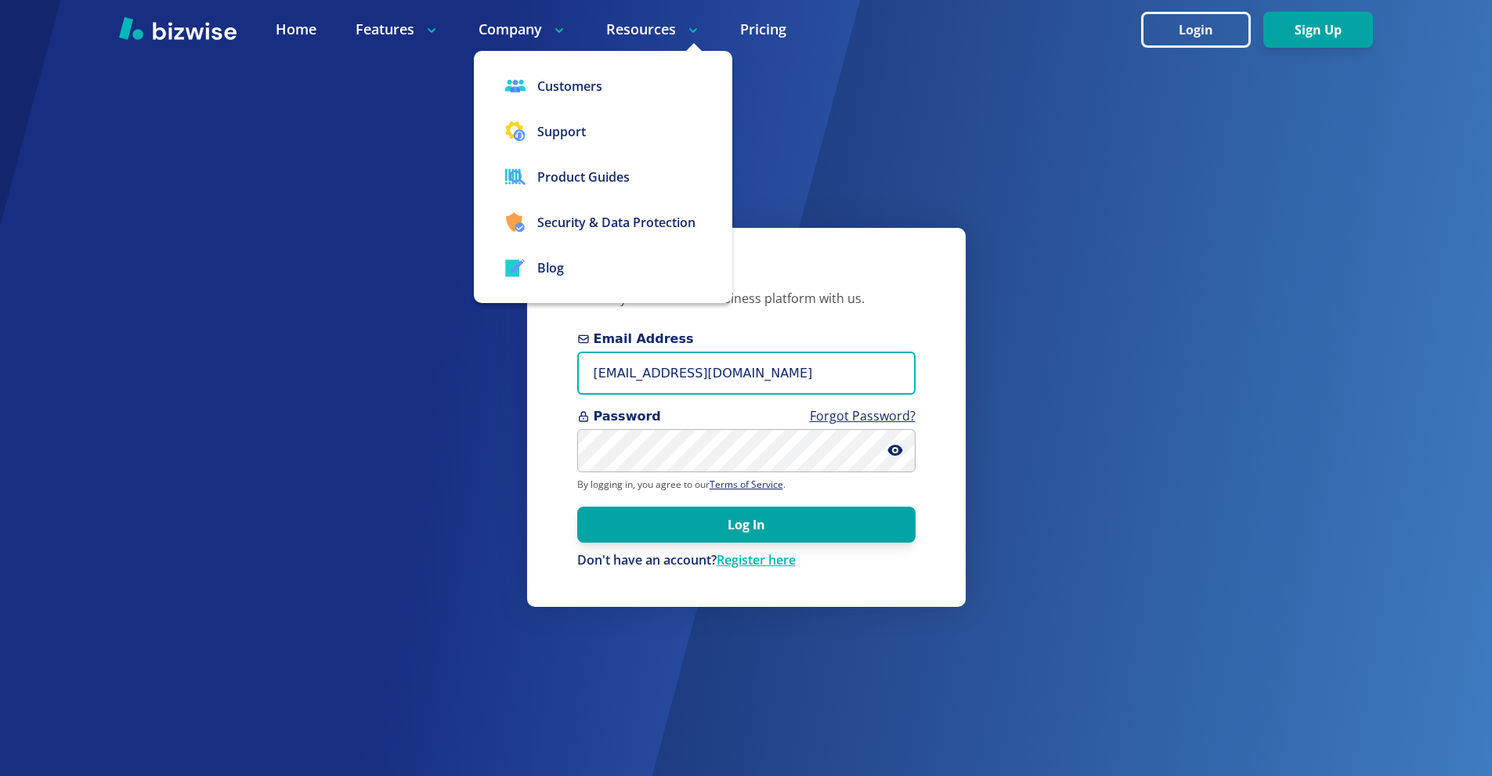
type input "[EMAIL_ADDRESS][DOMAIN_NAME]"
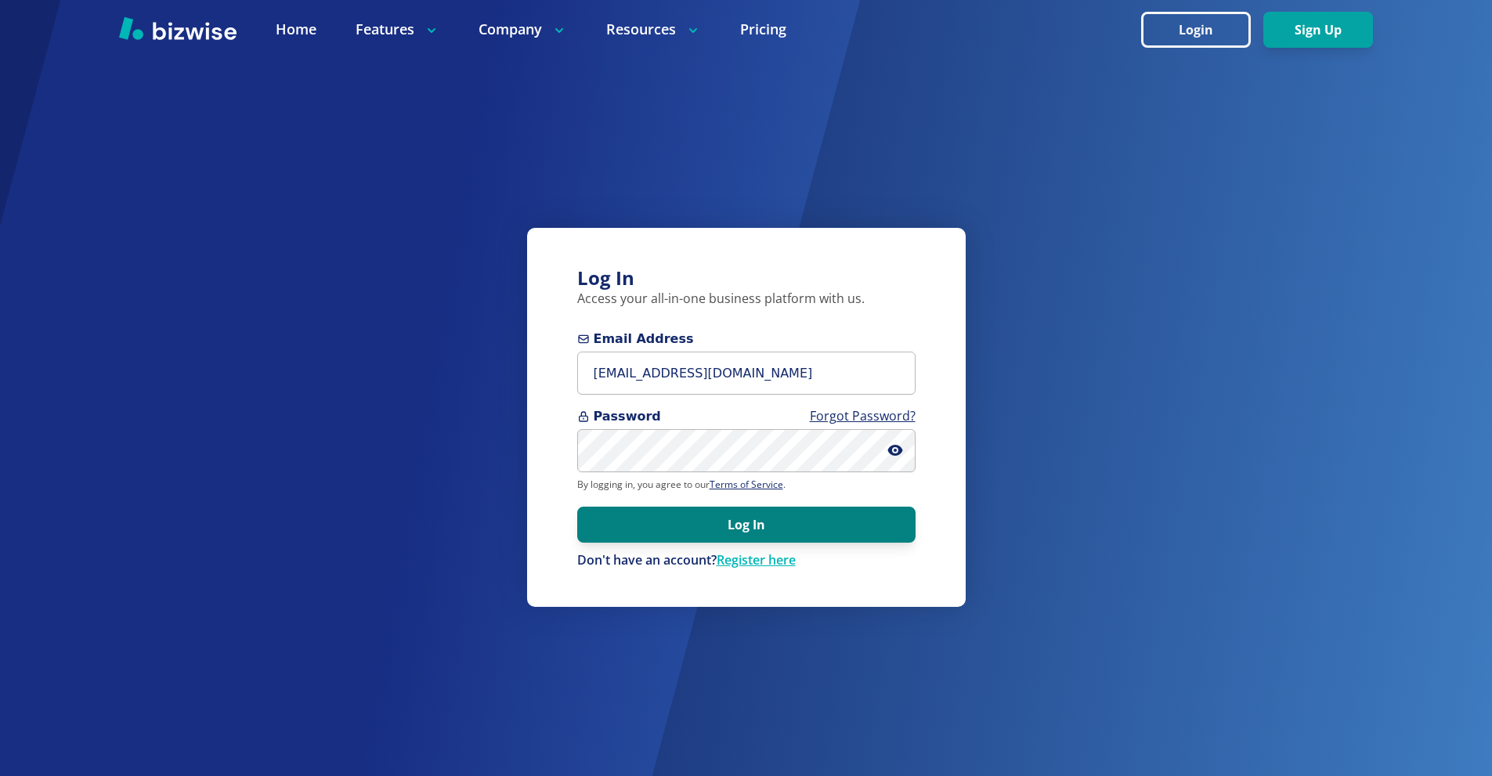
click at [774, 522] on button "Log In" at bounding box center [746, 525] width 338 height 36
